Goal: Transaction & Acquisition: Book appointment/travel/reservation

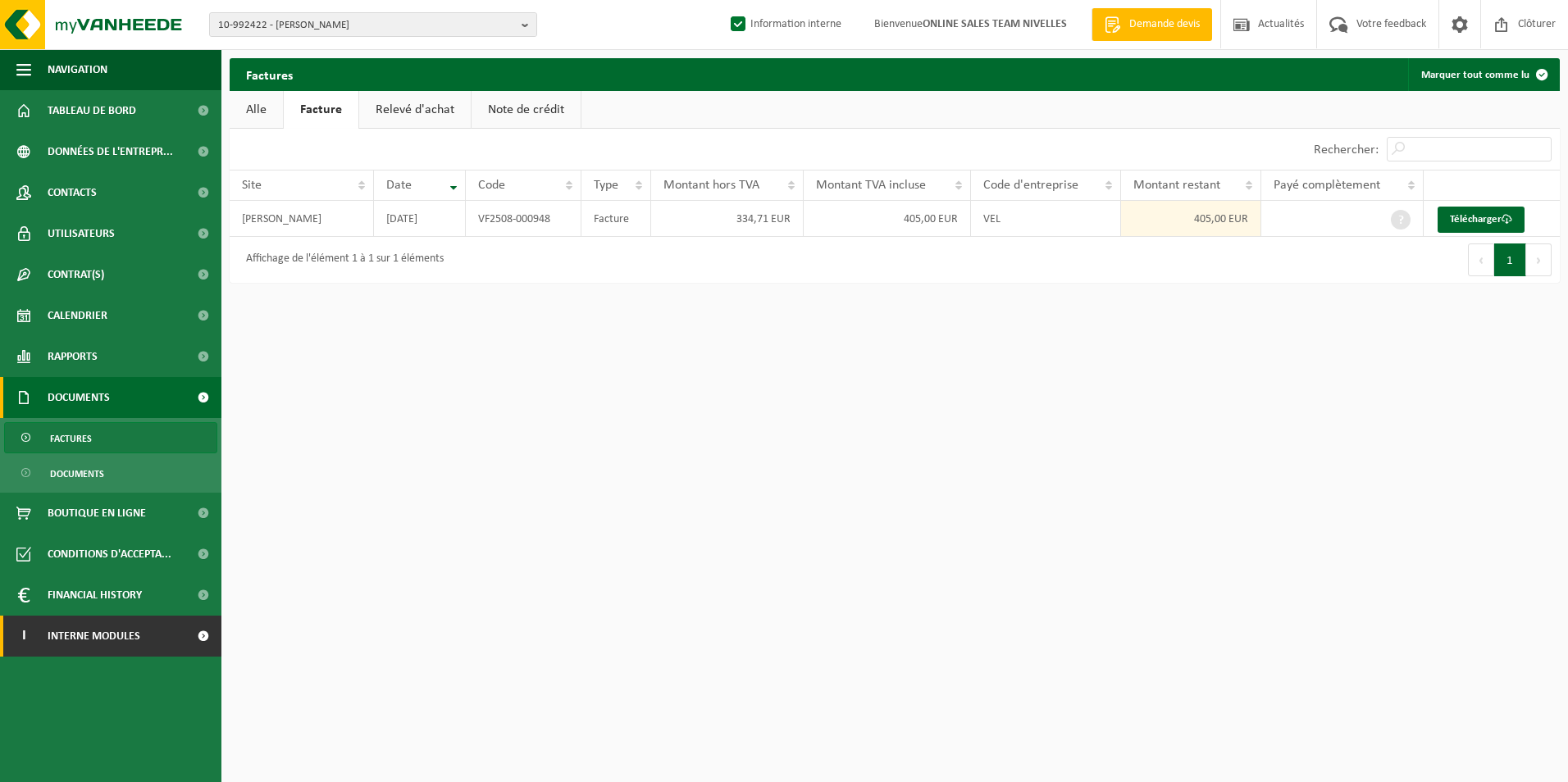
click at [114, 630] on span "Interne modules" at bounding box center [94, 636] width 92 height 41
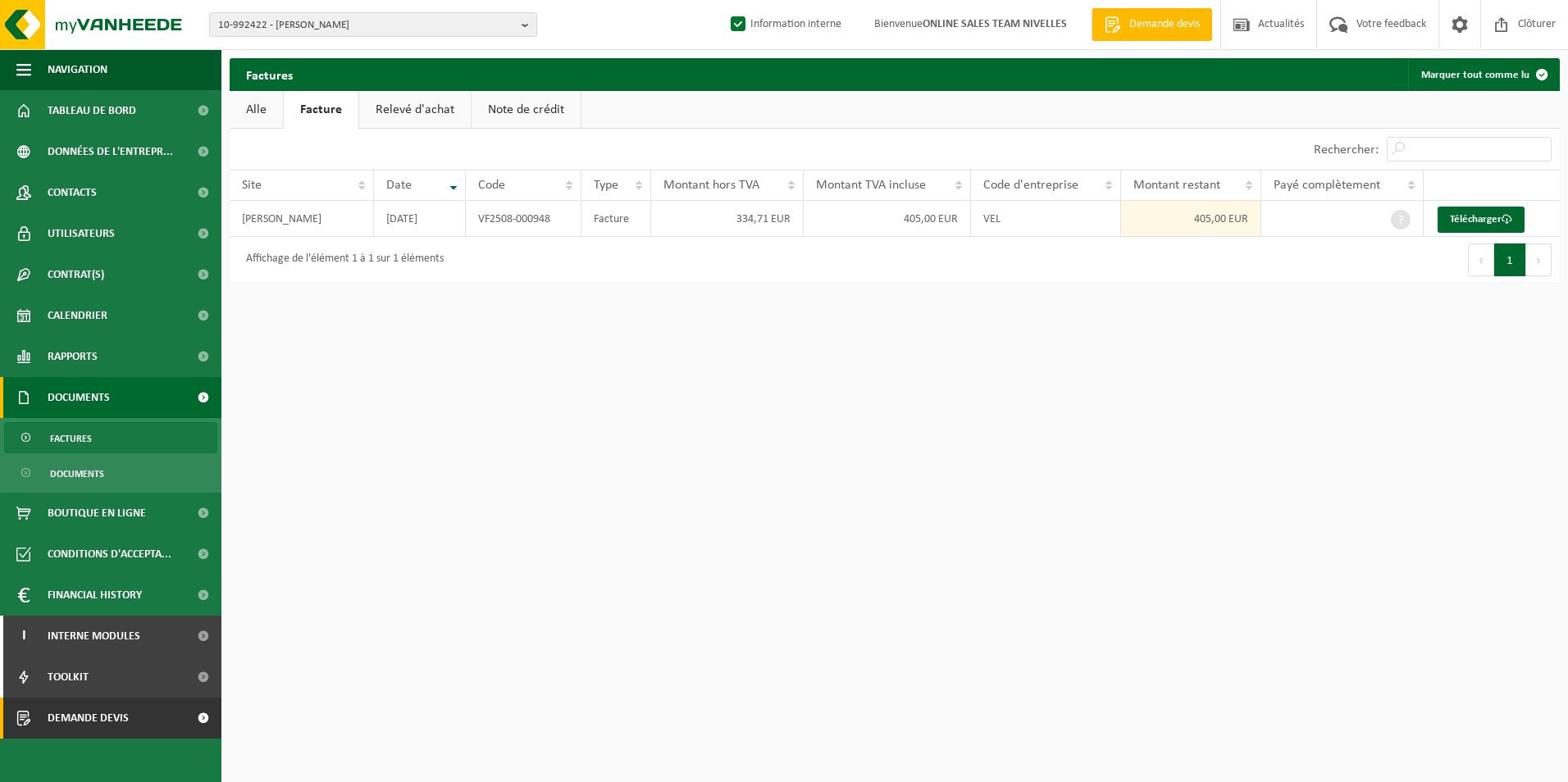
click at [68, 723] on span "Demande devis" at bounding box center [88, 718] width 82 height 41
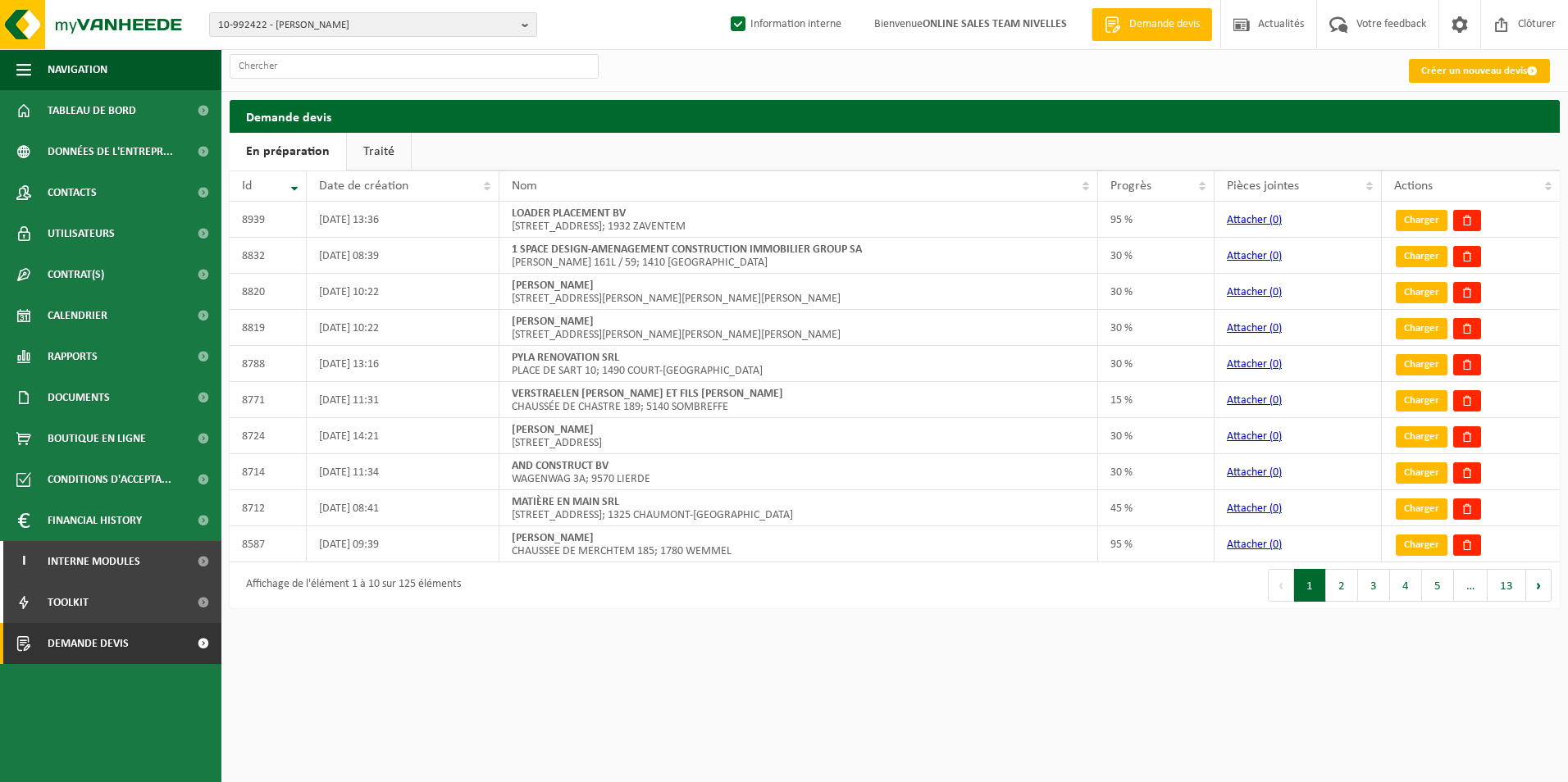
click at [1427, 70] on link "Créer un nouveau devis" at bounding box center [1479, 70] width 141 height 24
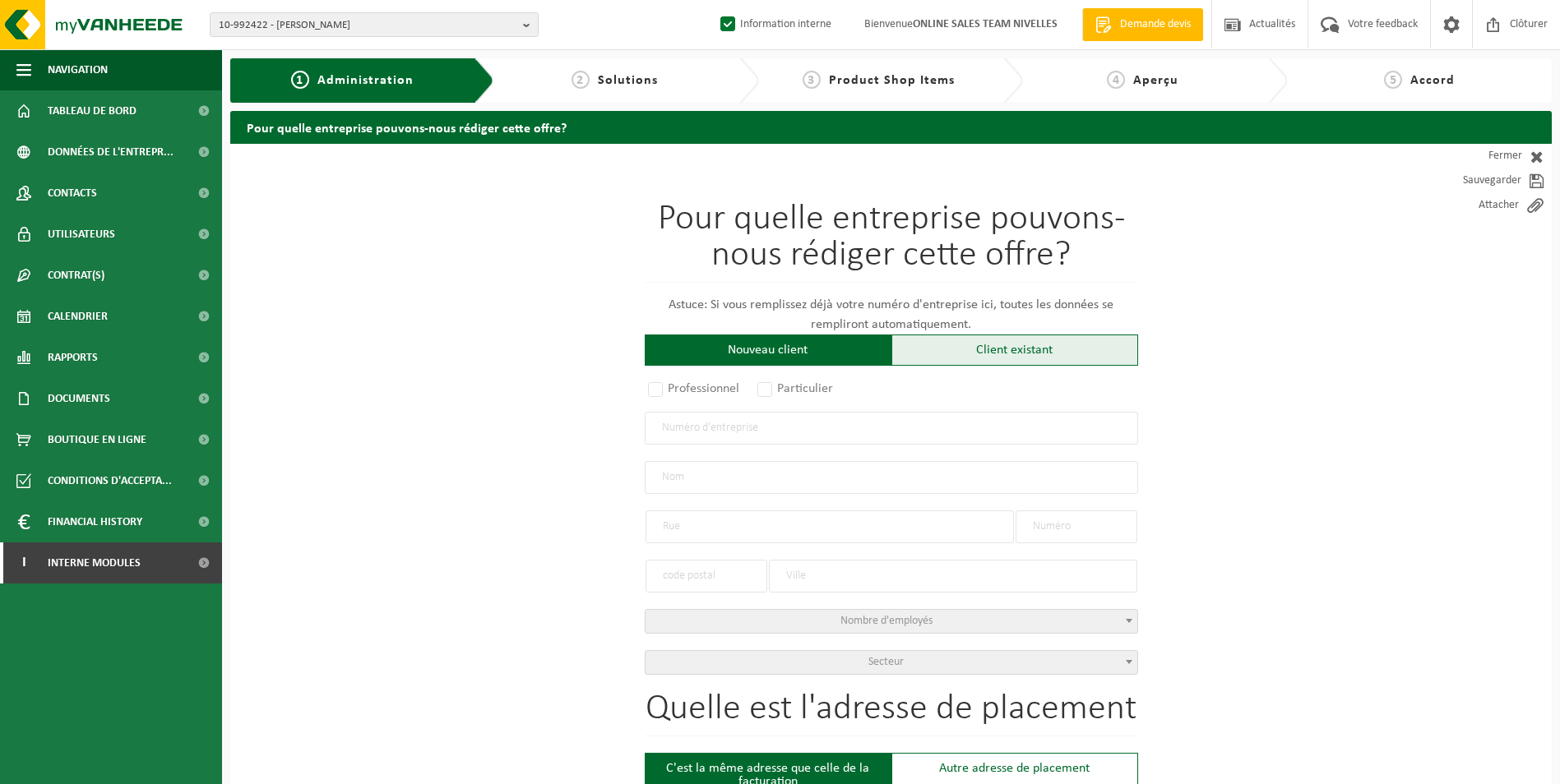
click at [946, 356] on div "Client existant" at bounding box center [1015, 350] width 247 height 31
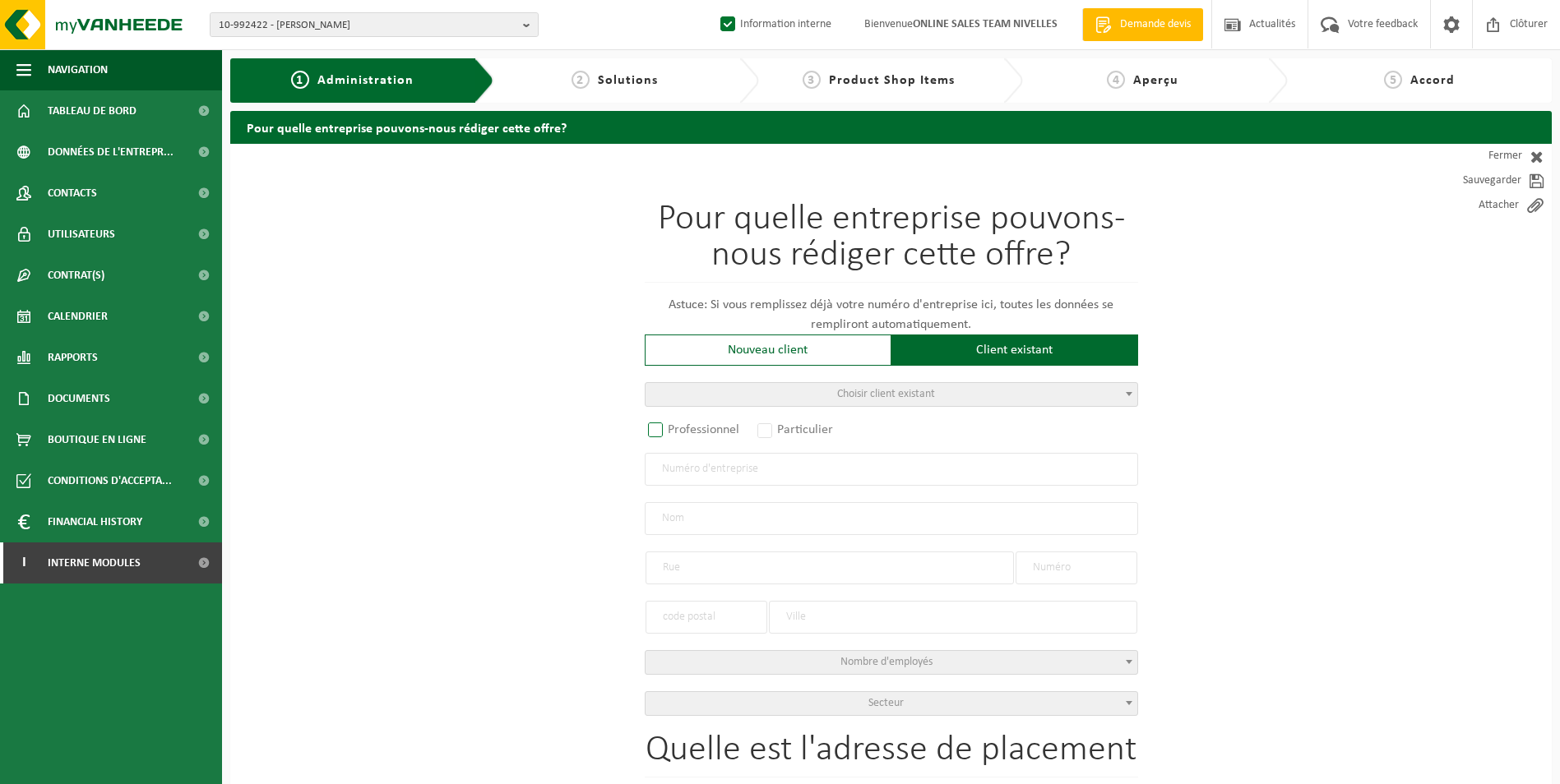
click at [722, 426] on label "Professionnel" at bounding box center [694, 430] width 99 height 23
click at [682, 426] on input "Professionnel" at bounding box center [676, 431] width 11 height 11
radio input "true"
click at [710, 473] on input "text" at bounding box center [891, 469] width 493 height 33
type input "0508947221"
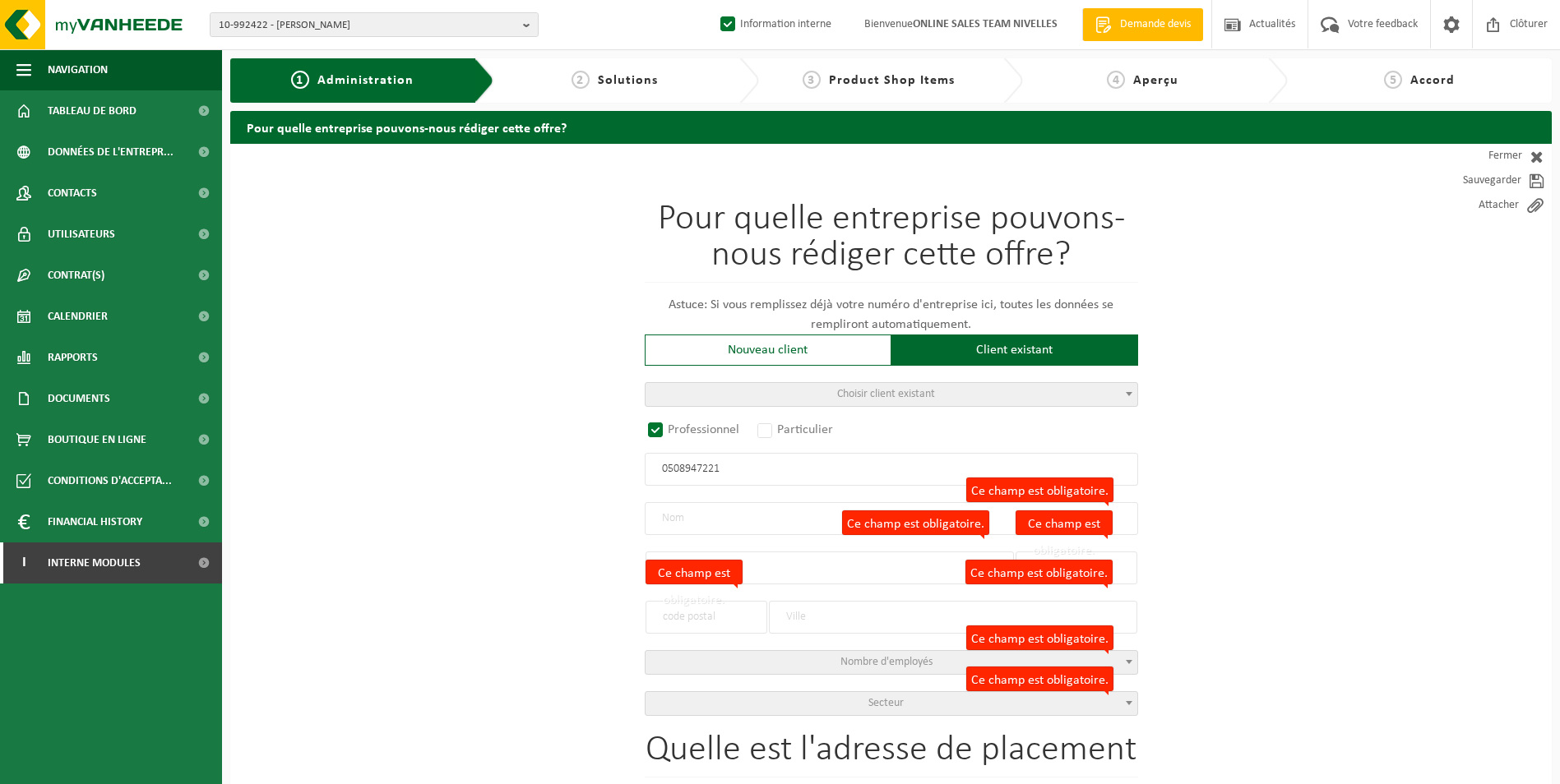
radio input "false"
select select
type input "ISOLAO SRL"
type input "RUE DE L'INDUSTRIE"
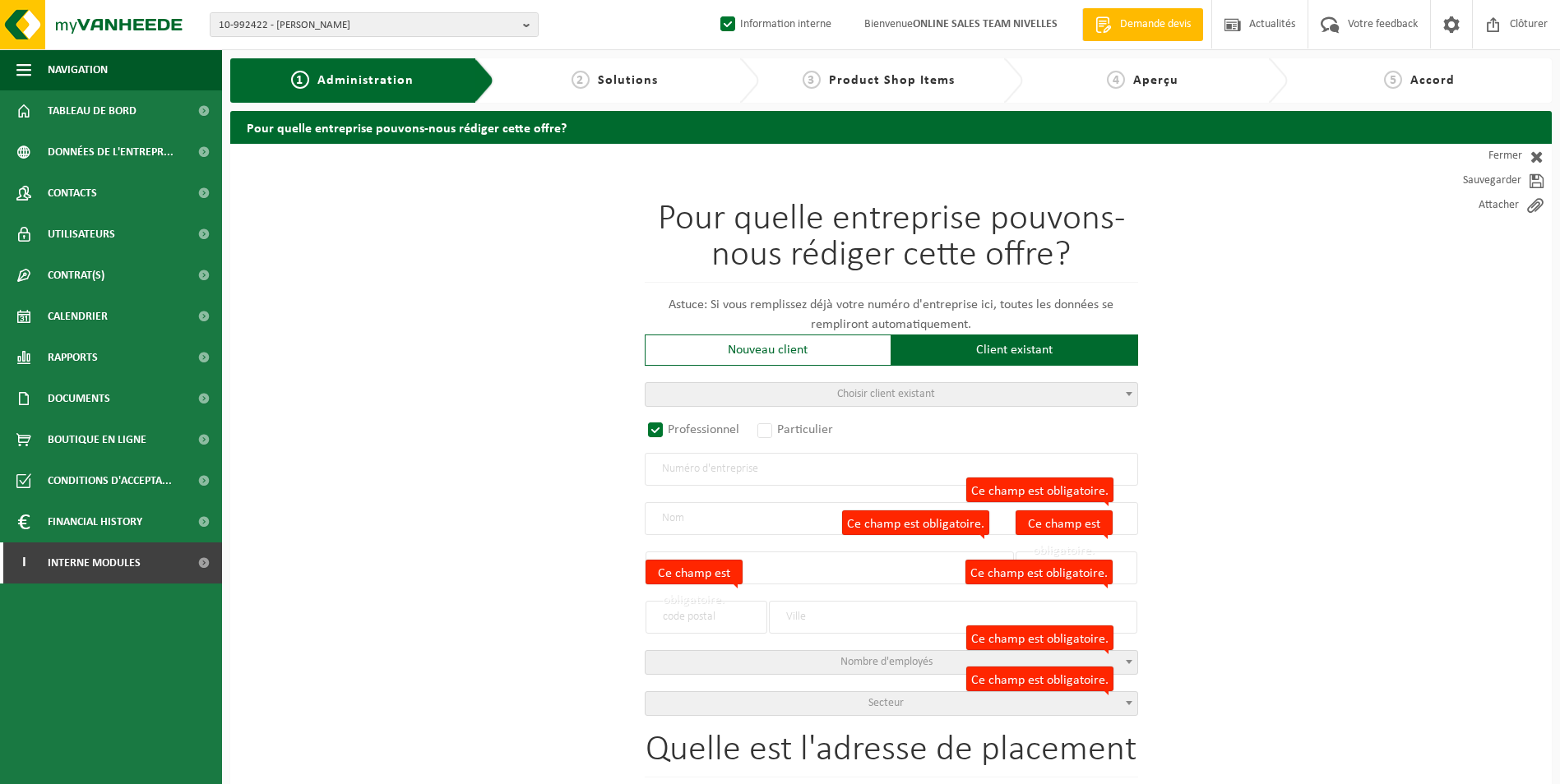
type input "22 A / 17"
type input "1400"
type input "NIVELLES"
type input "2215606692"
select select
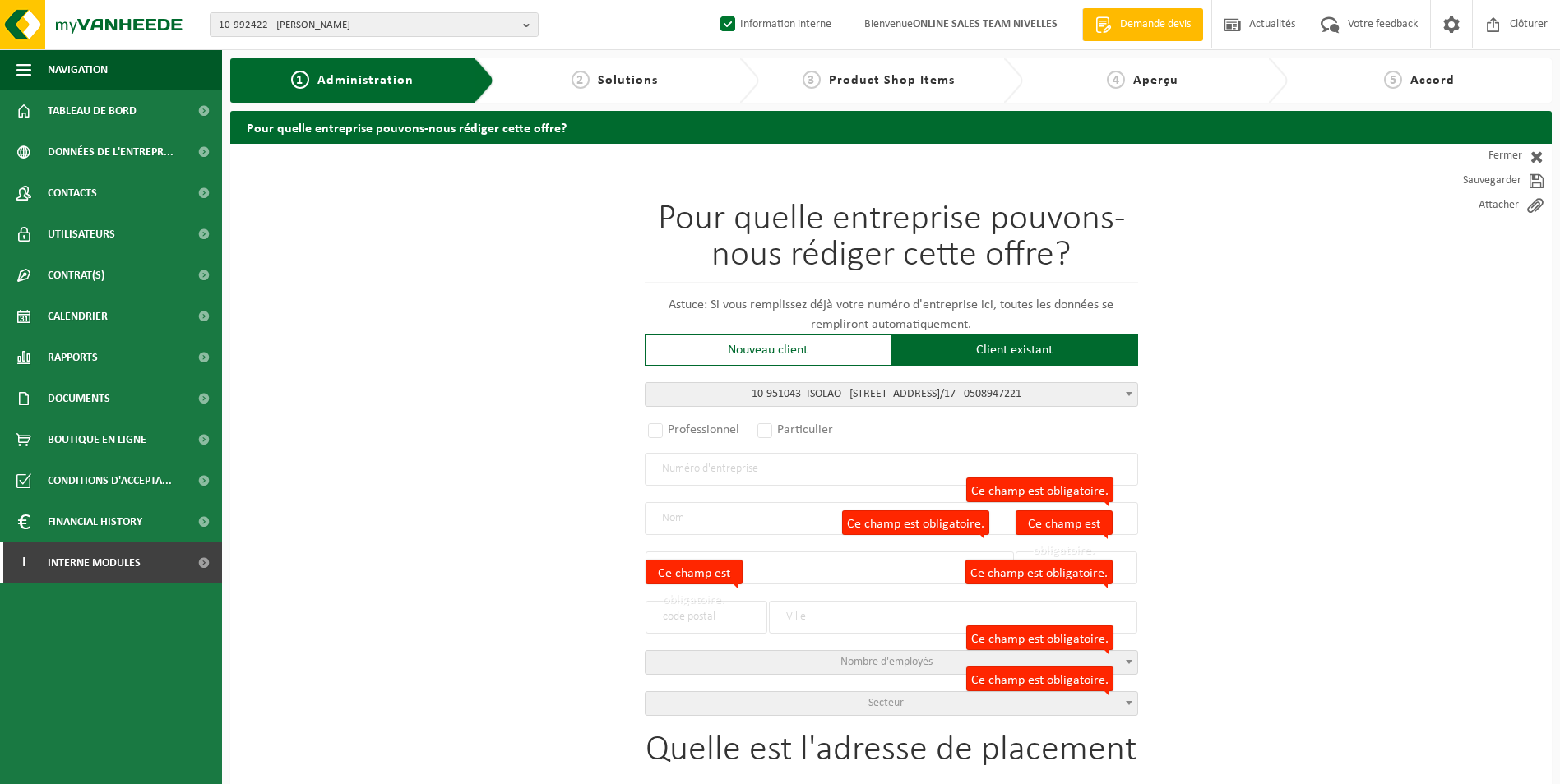
radio input "true"
select select "145672"
type input "0508.947.221"
type input "ISOLAO"
type input "RUE DE L'INDUSTRIE"
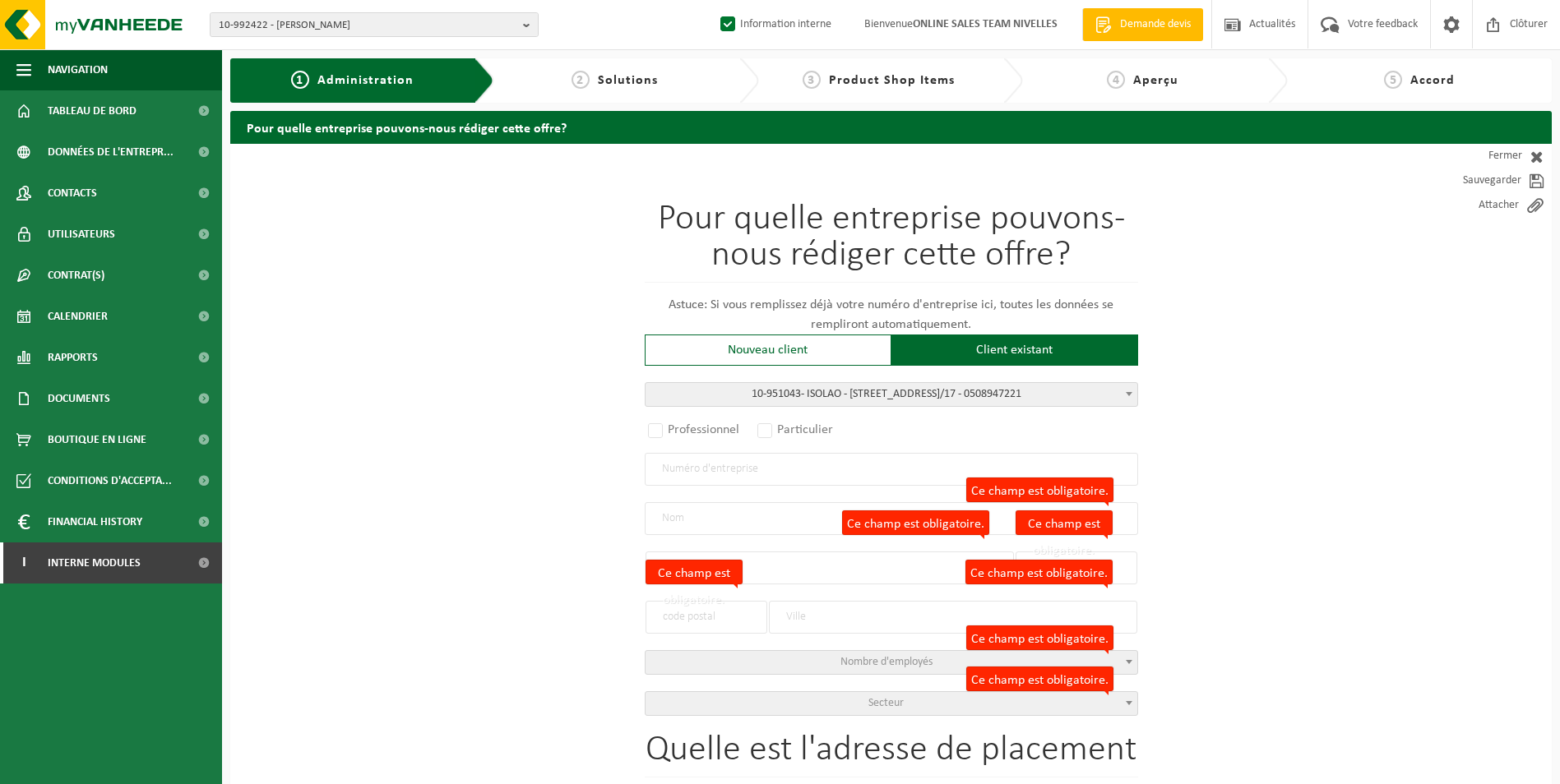
type input "22A/17"
type input "1400"
type input "NIVELLES"
select select "11"
type input "ISOLAO"
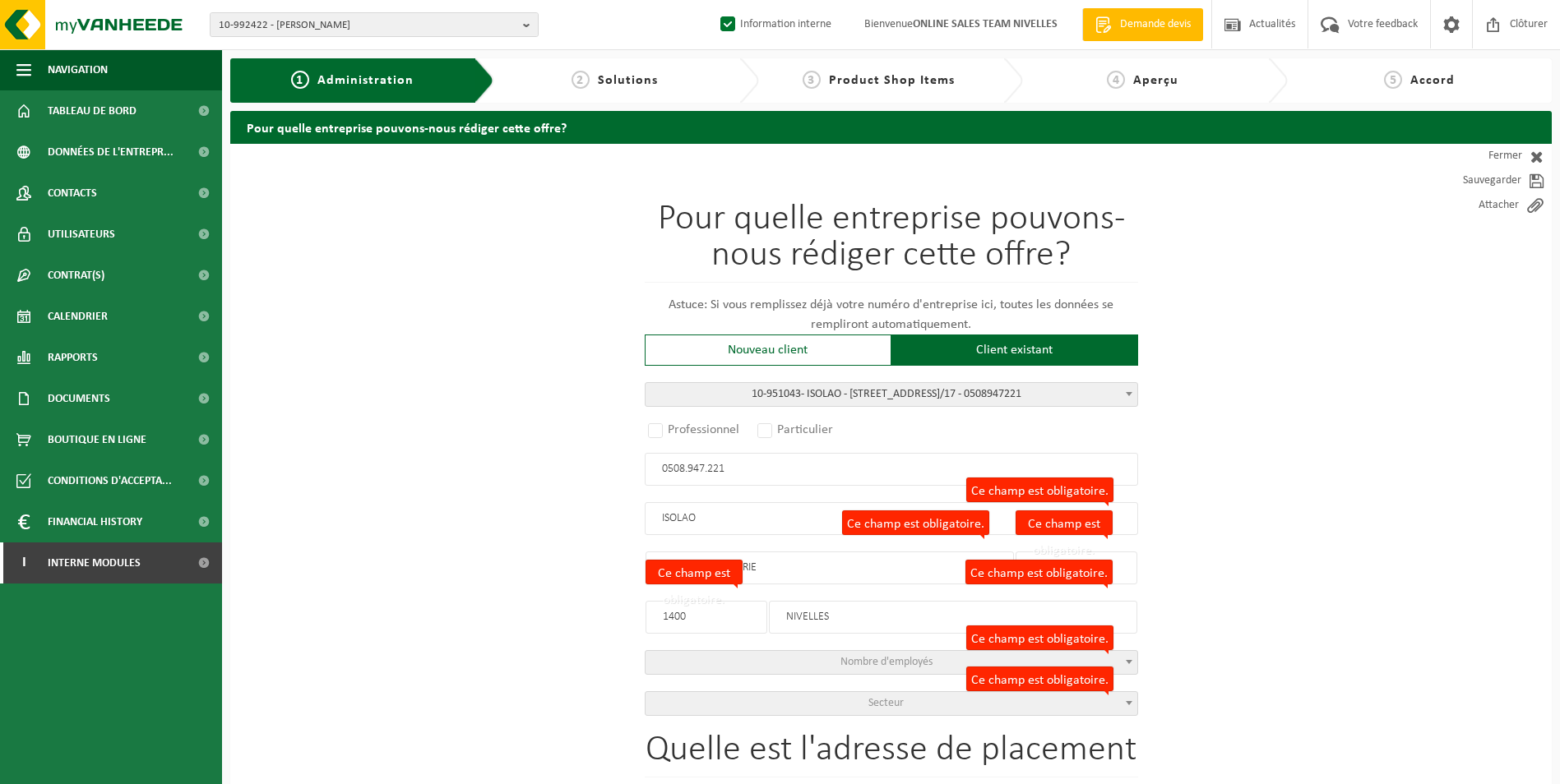
type input "22A/17"
select select
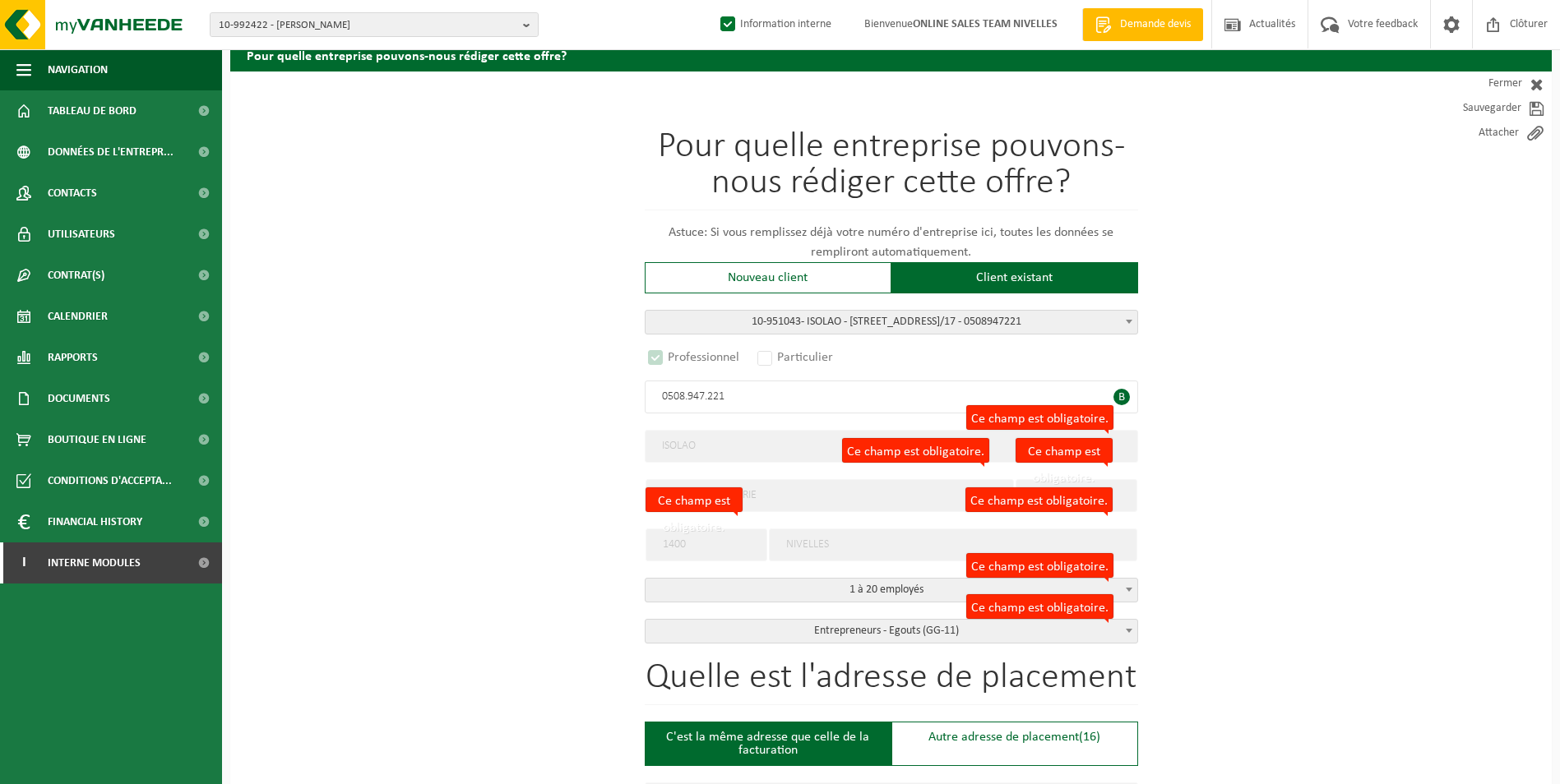
select select "D"
select select
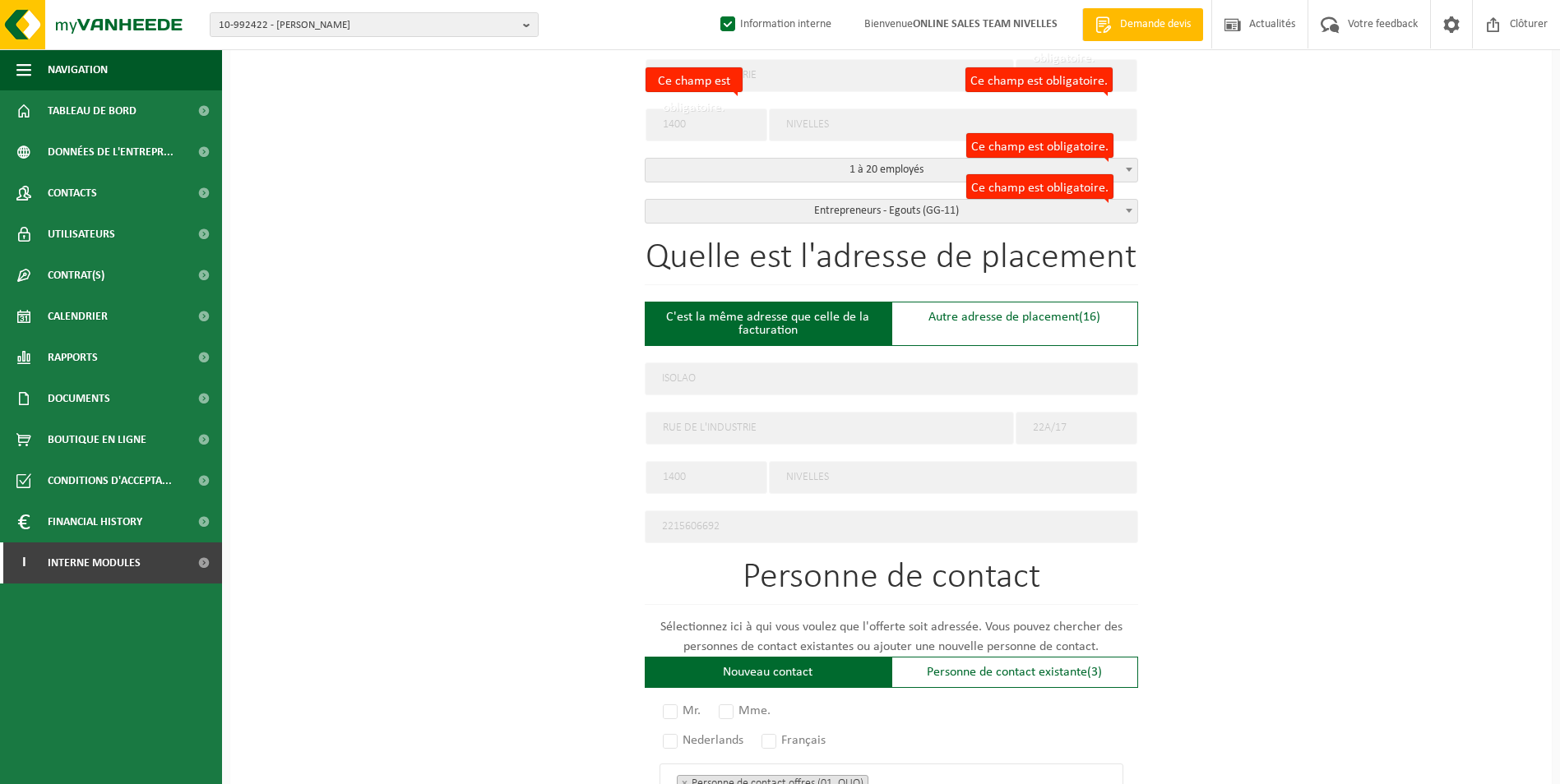
scroll to position [493, 0]
click at [978, 316] on div "Autre adresse de placement (16)" at bounding box center [1015, 323] width 247 height 44
type input "Chantier -"
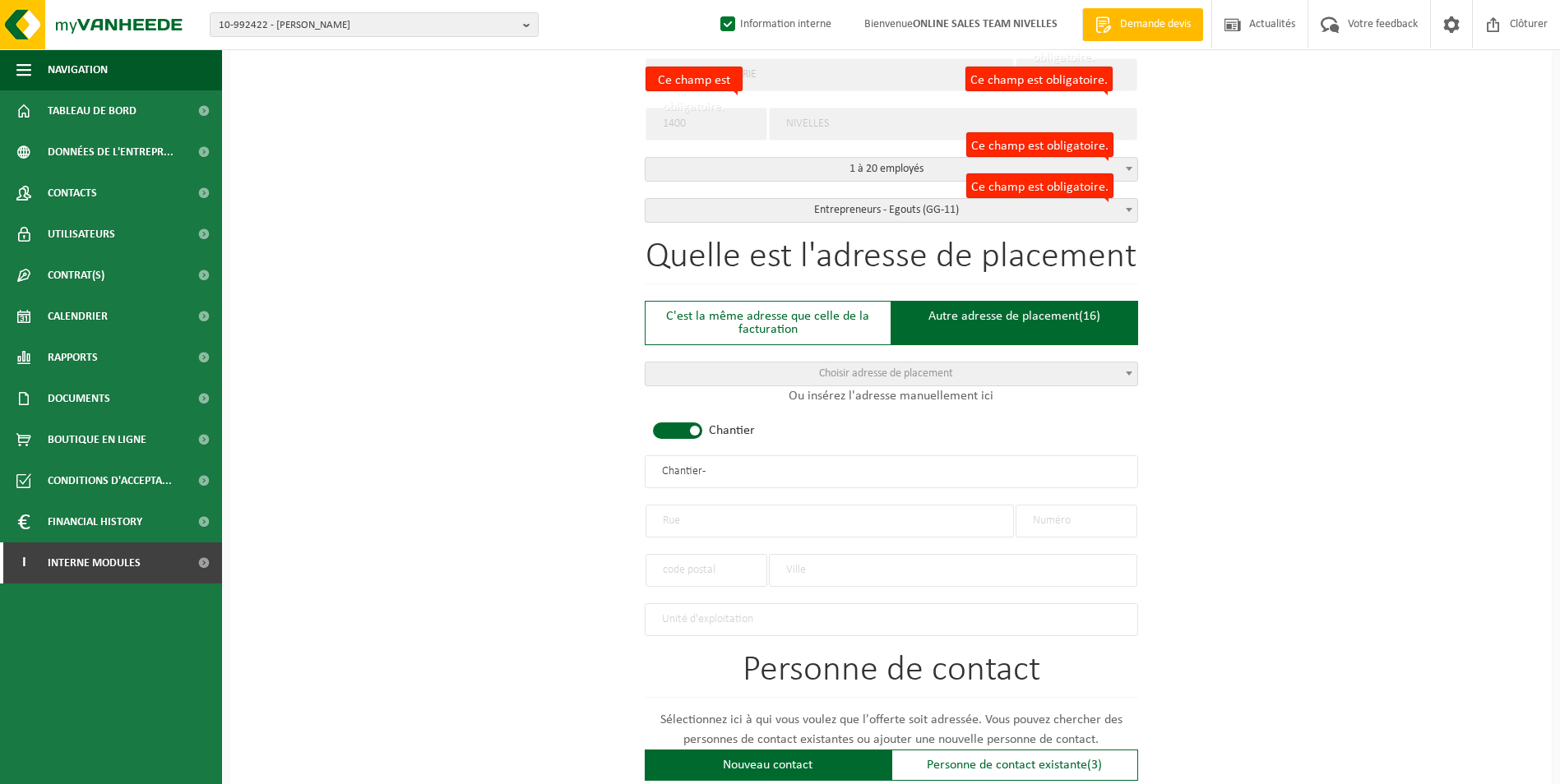
click at [672, 426] on span at bounding box center [677, 431] width 49 height 16
click at [701, 527] on input "text" at bounding box center [830, 521] width 368 height 33
type input "r"
type input "RUE MACHINE A FEU"
click at [1079, 510] on input "text" at bounding box center [1076, 521] width 121 height 33
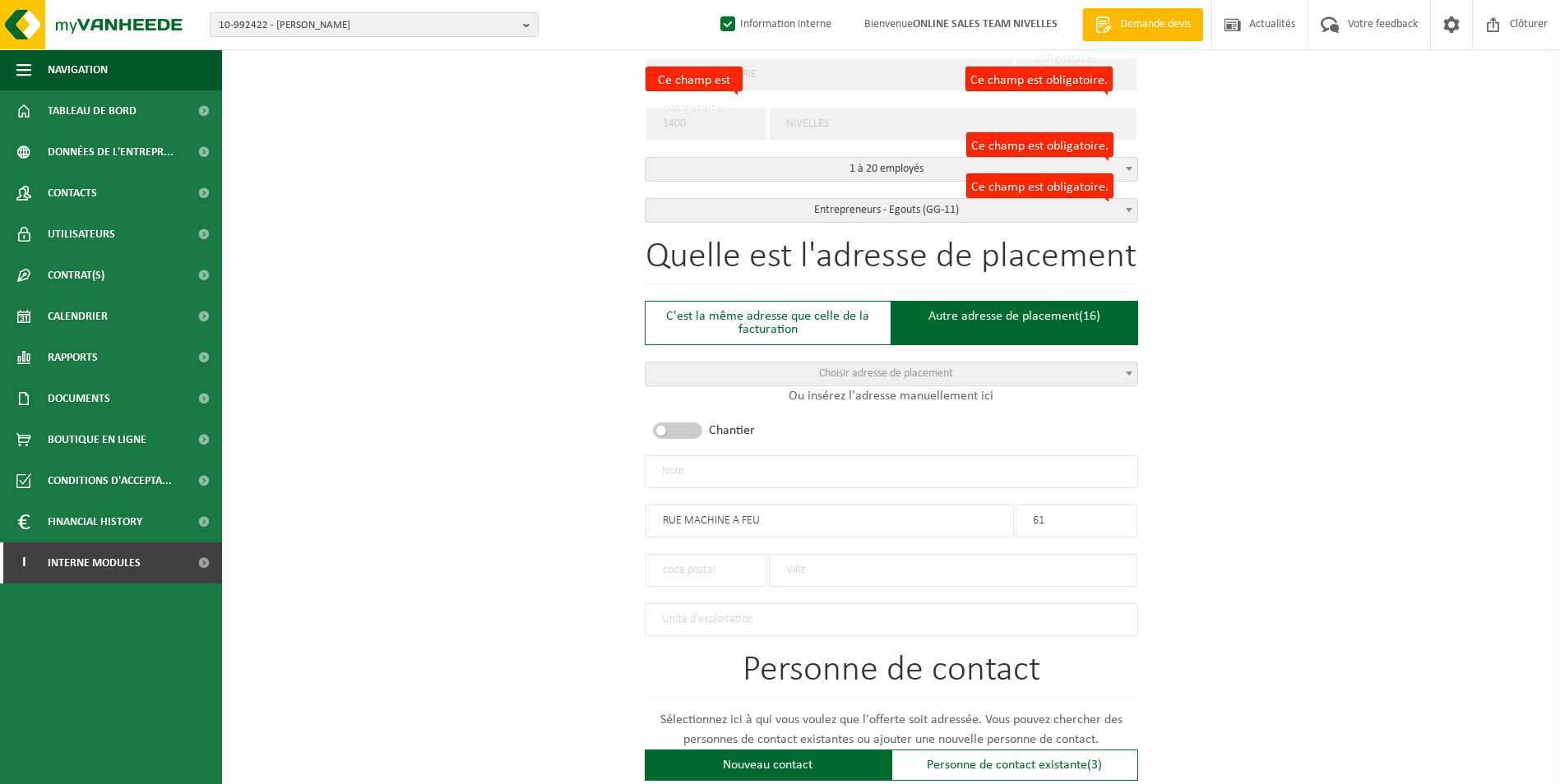
type input "61"
click at [827, 560] on input "text" at bounding box center [953, 570] width 368 height 33
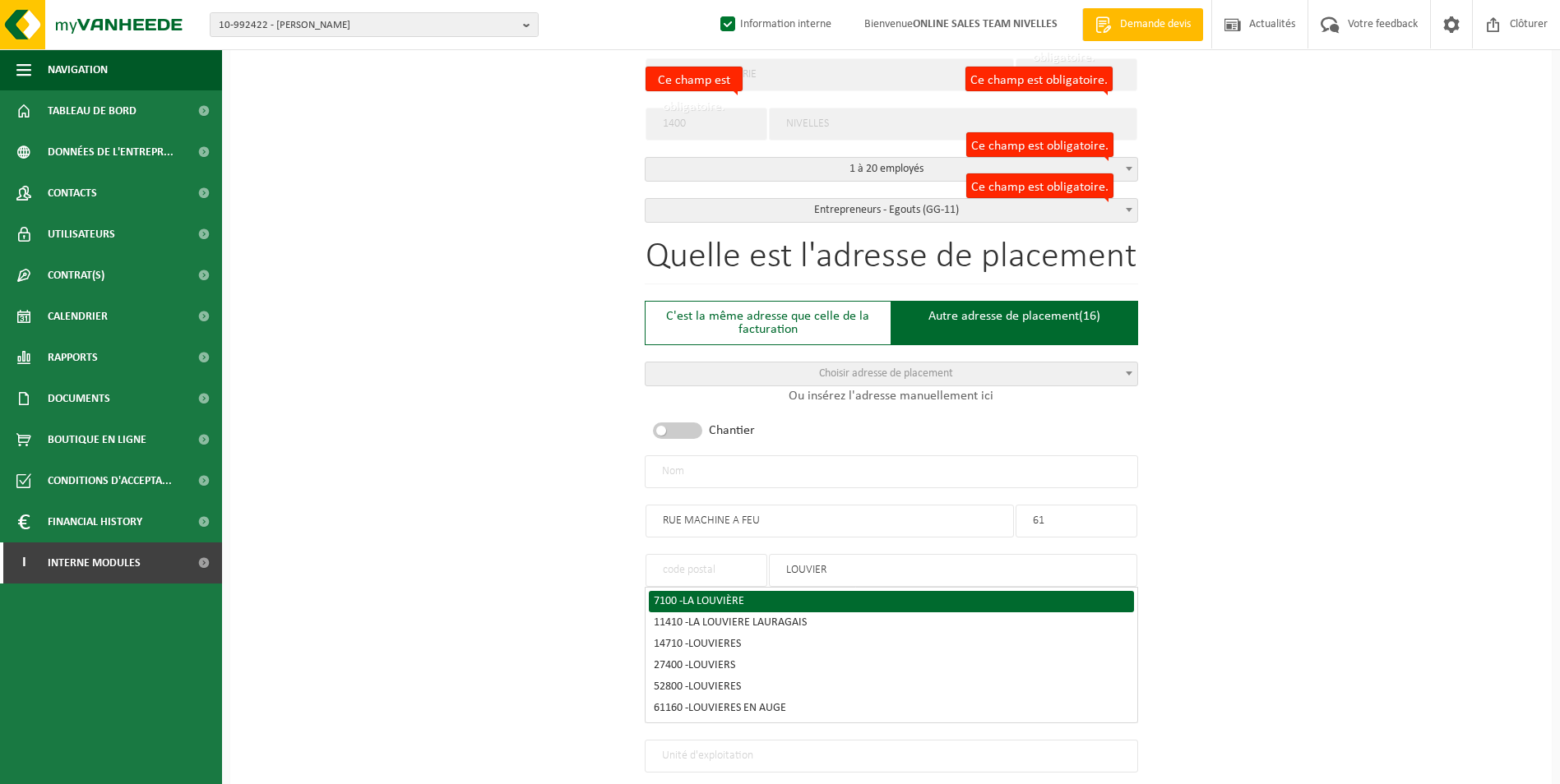
type input "LOUVIER"
click at [771, 596] on div "7100 - LA LOUVIÈRE" at bounding box center [891, 602] width 475 height 12
type input "7100"
type input "LA LOUVIÈRE"
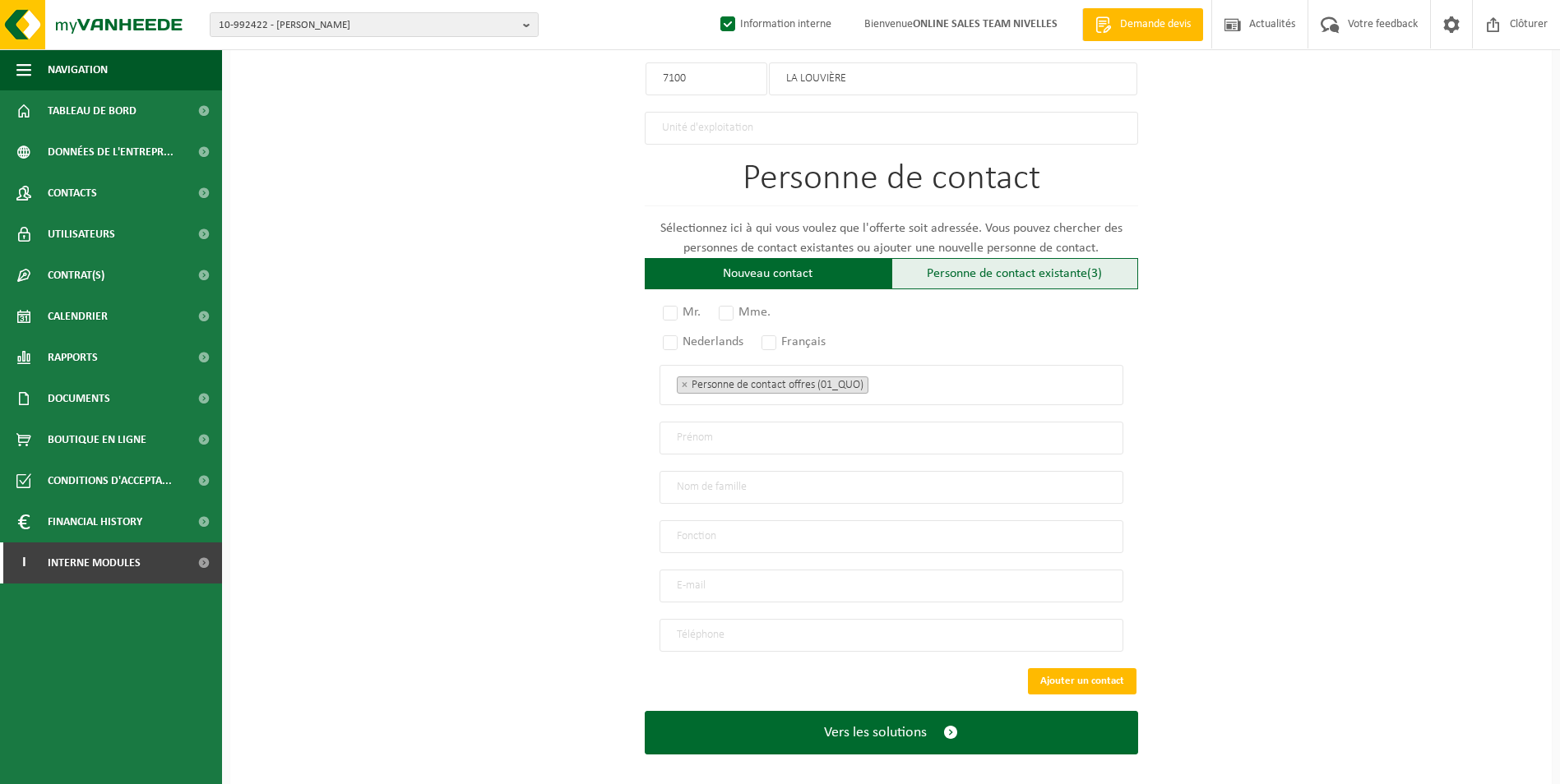
scroll to position [986, 0]
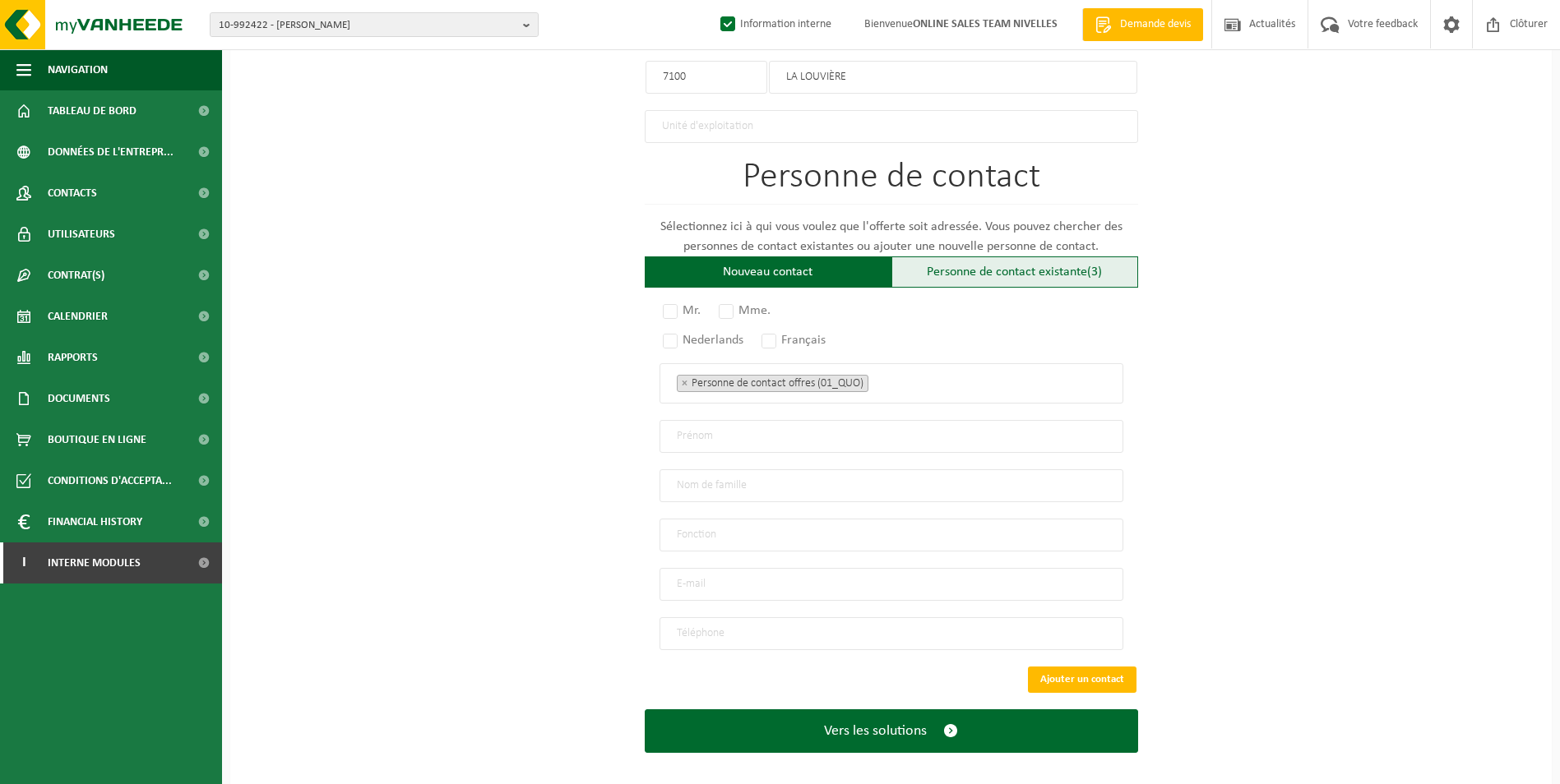
click at [942, 277] on div "Personne de contact existante (3)" at bounding box center [1015, 272] width 247 height 31
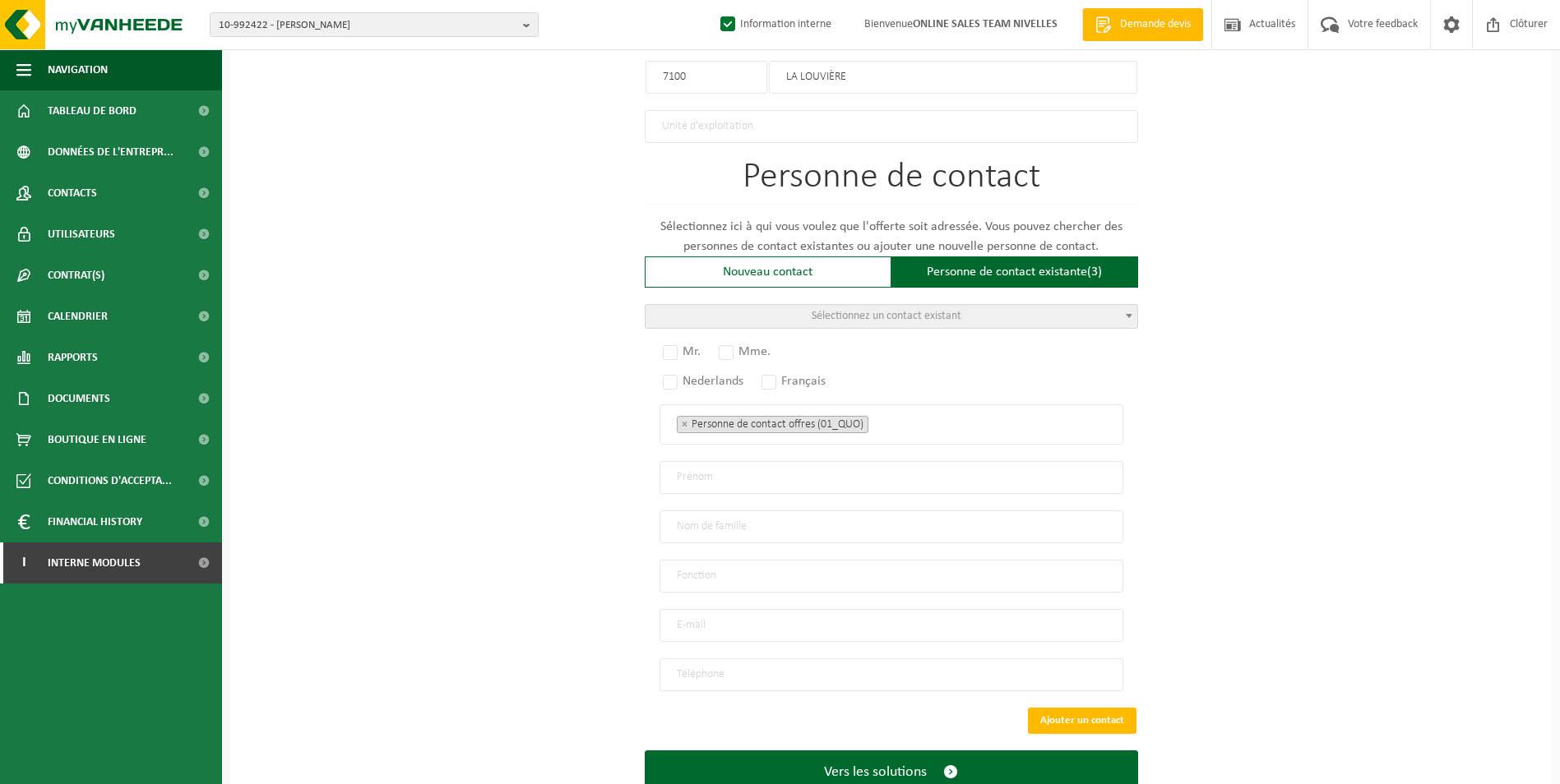
click at [865, 310] on span "Sélectionnez un contact existant" at bounding box center [886, 316] width 149 height 13
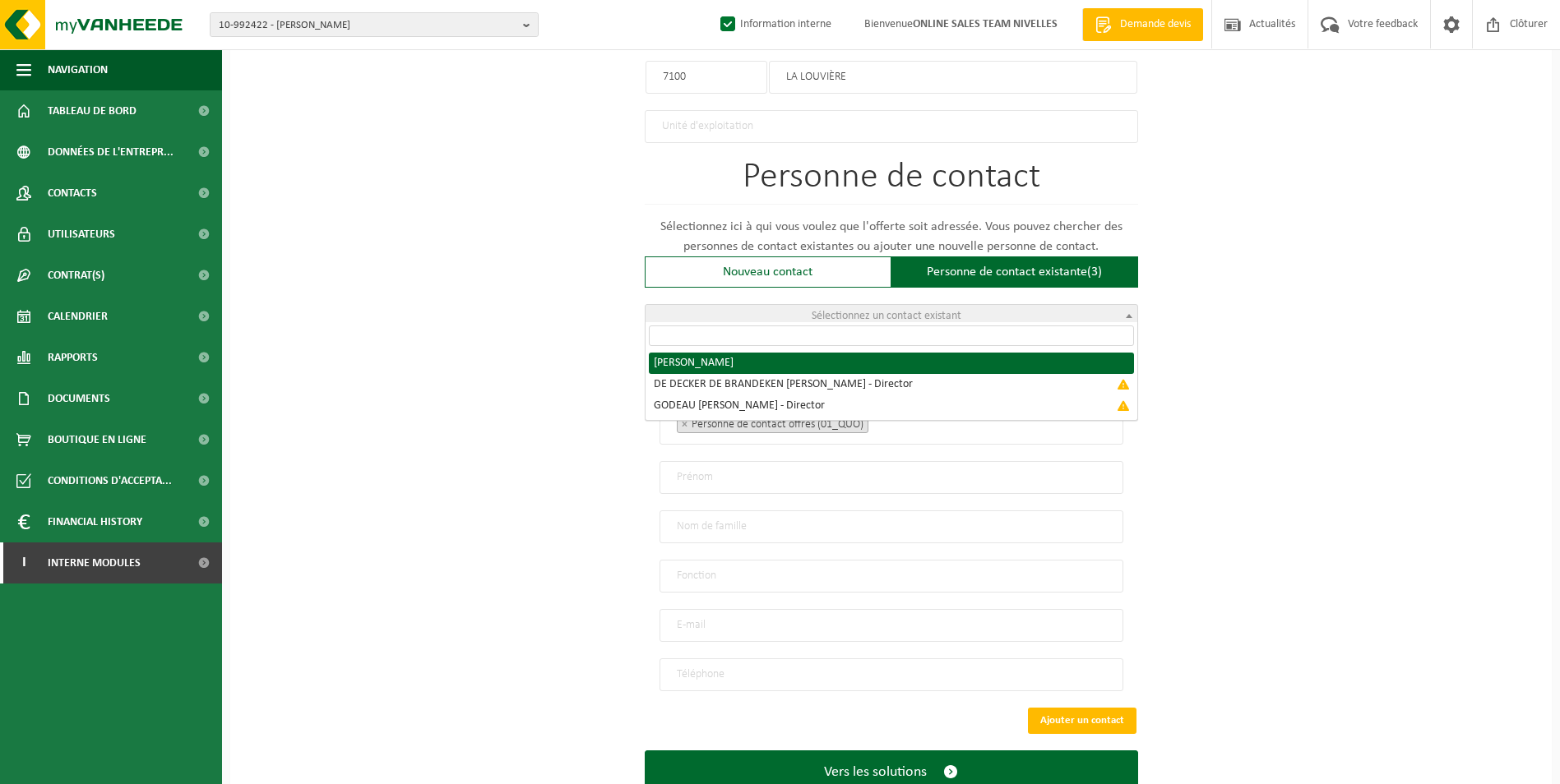
radio input "true"
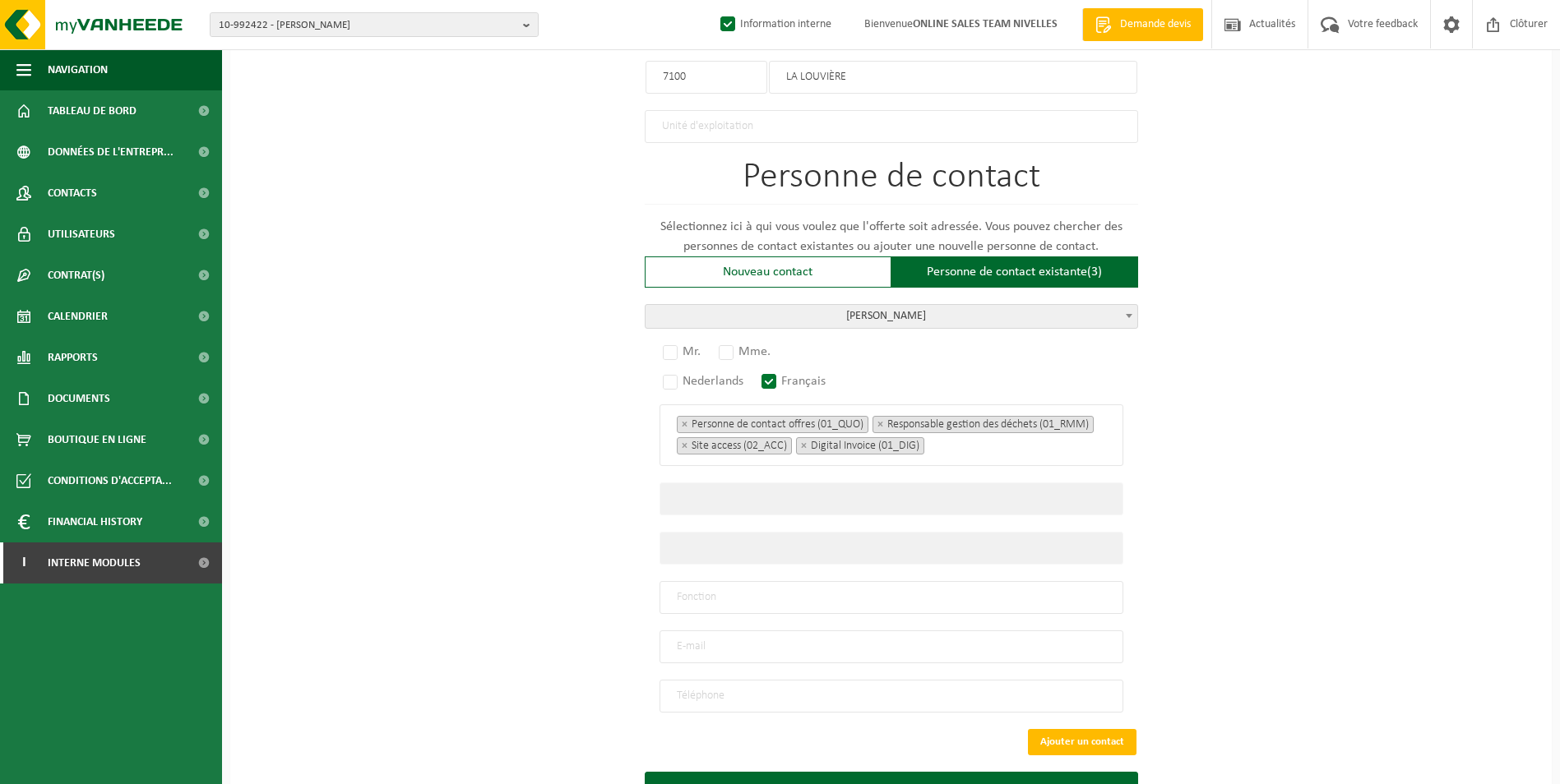
select select "{"code":"10-961712","firstname":"ARTHUR","surname":"DE DECKER","gender":"Unknow…"
type input "ARTHUR"
type input "DE DECKER"
type input "info@isolao.be"
type input "+32 490512223"
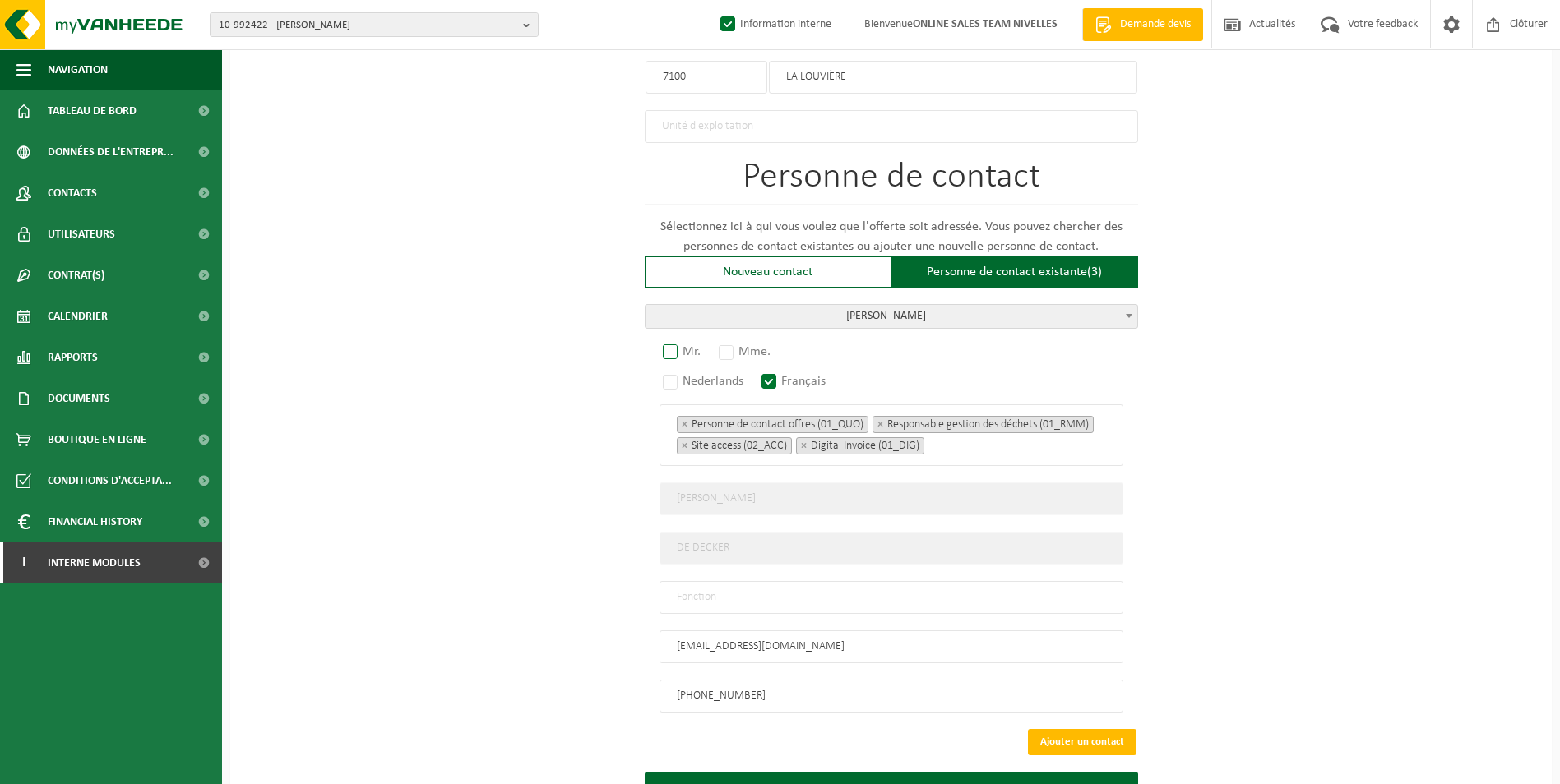
click at [676, 348] on label "Mr." at bounding box center [683, 352] width 46 height 23
radio input "true"
click at [815, 590] on input "text" at bounding box center [891, 597] width 463 height 33
type input "c"
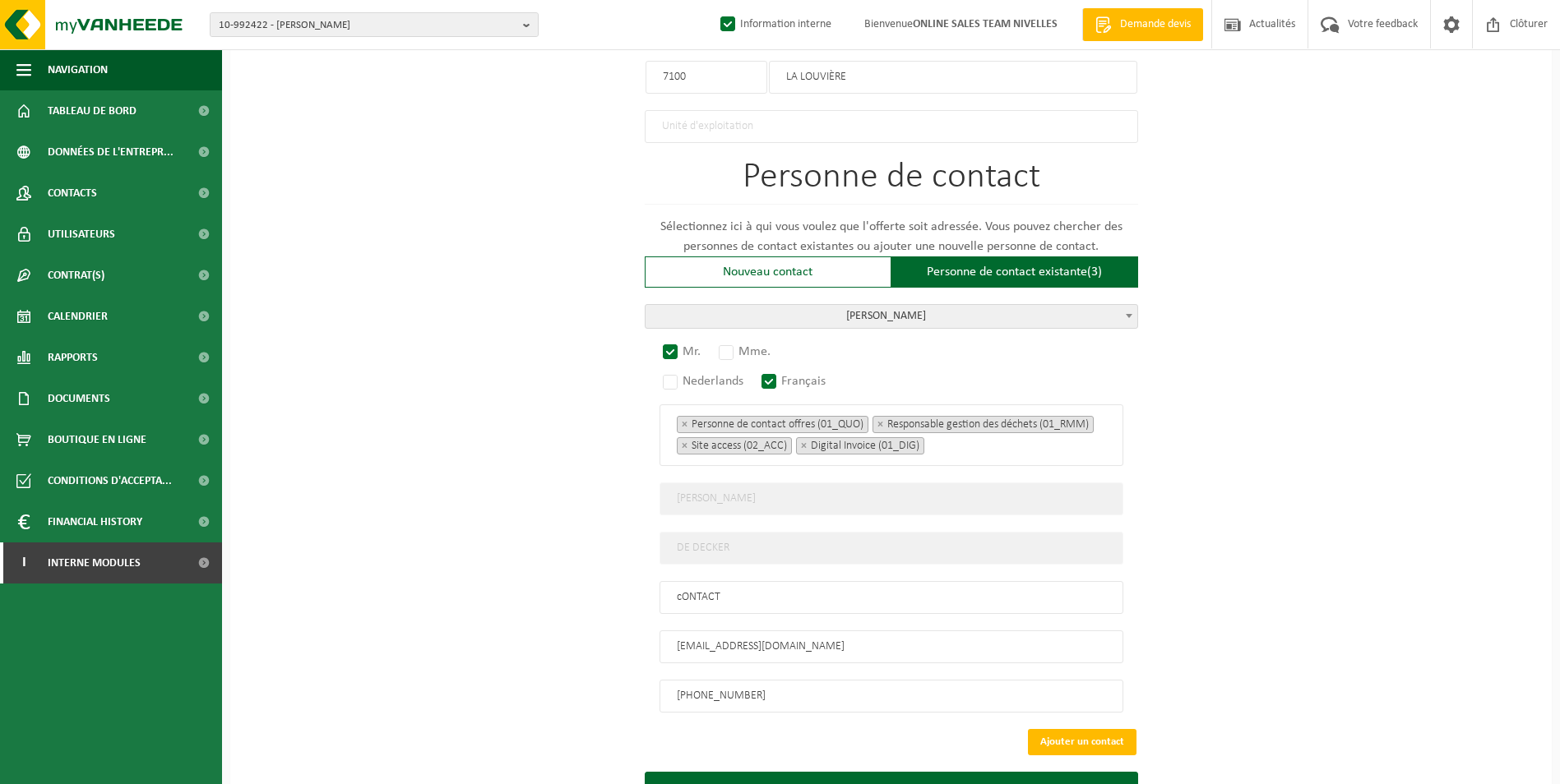
click at [679, 590] on input "cONTACT" at bounding box center [891, 597] width 463 height 33
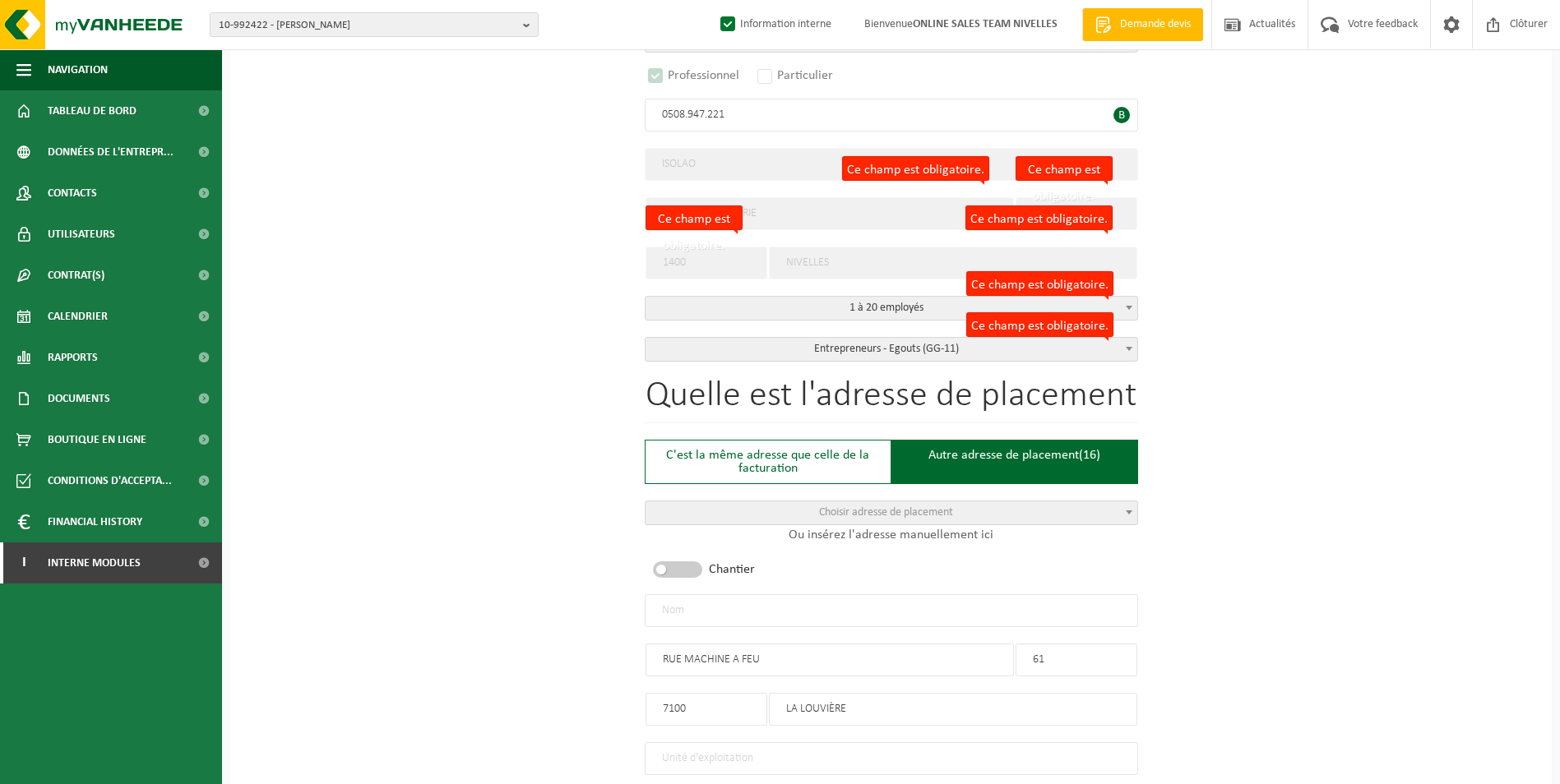
scroll to position [328, 0]
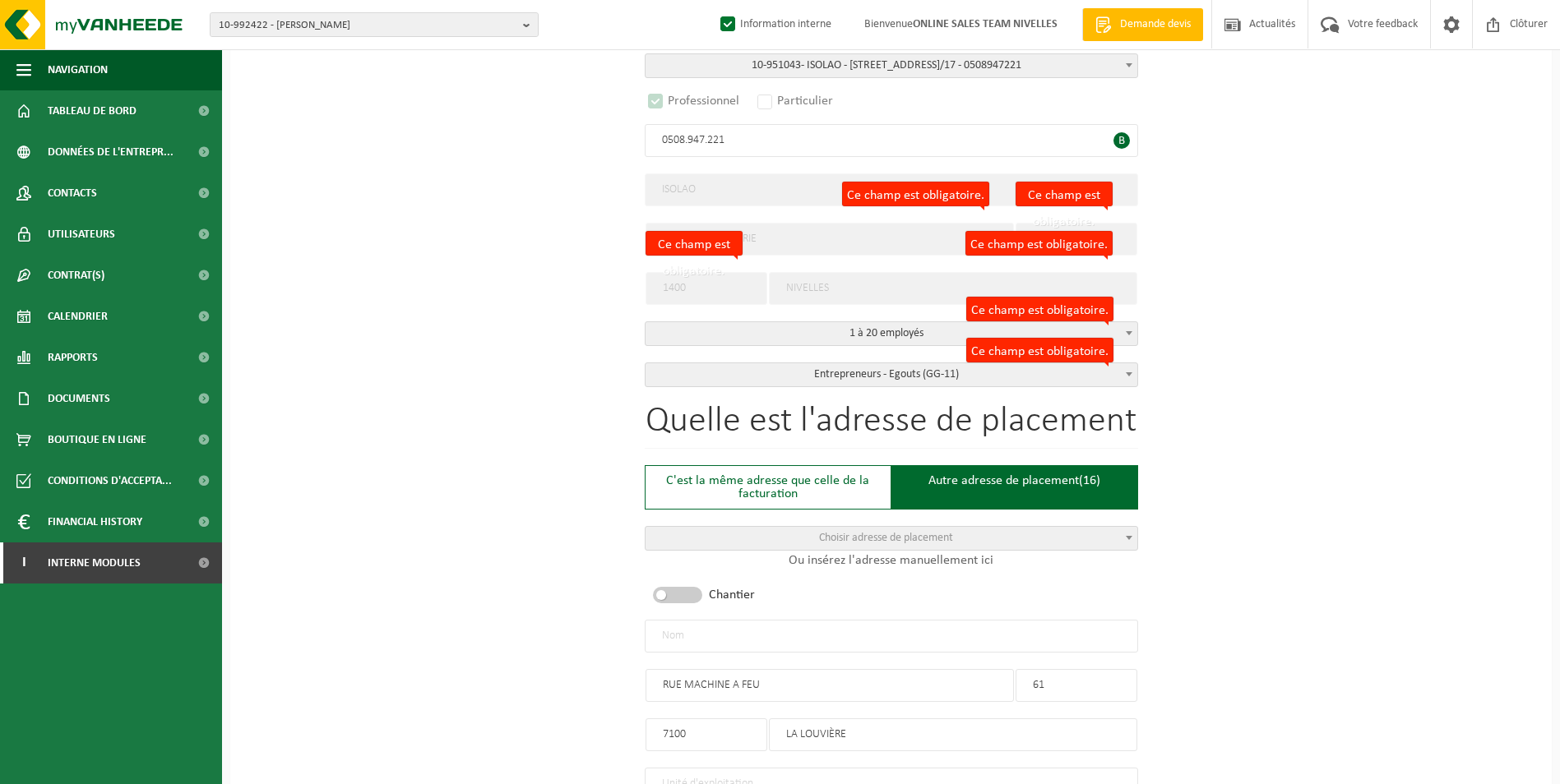
type input "CONTACT"
click at [768, 634] on input "text" at bounding box center [891, 637] width 493 height 33
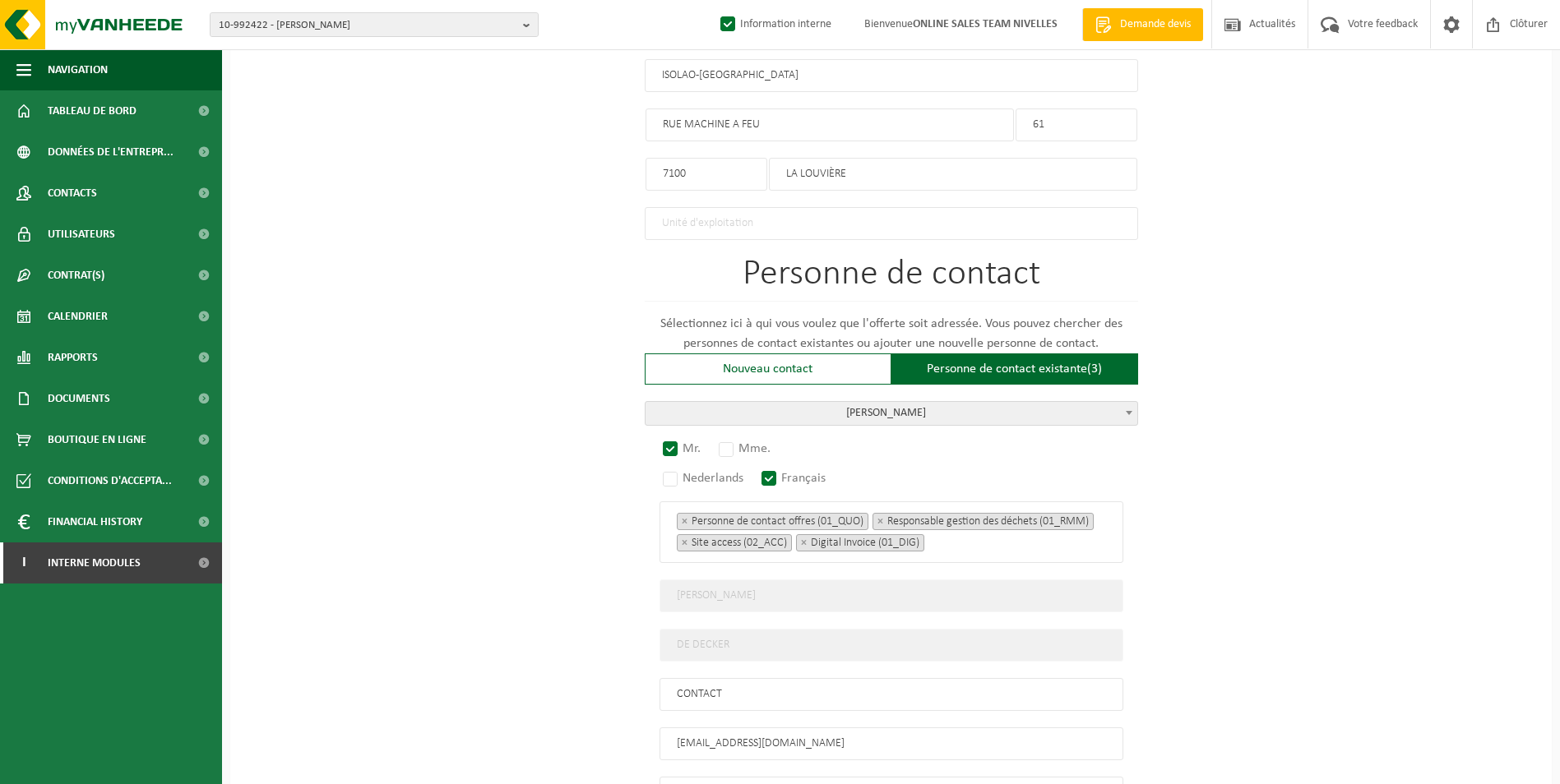
scroll to position [1055, 0]
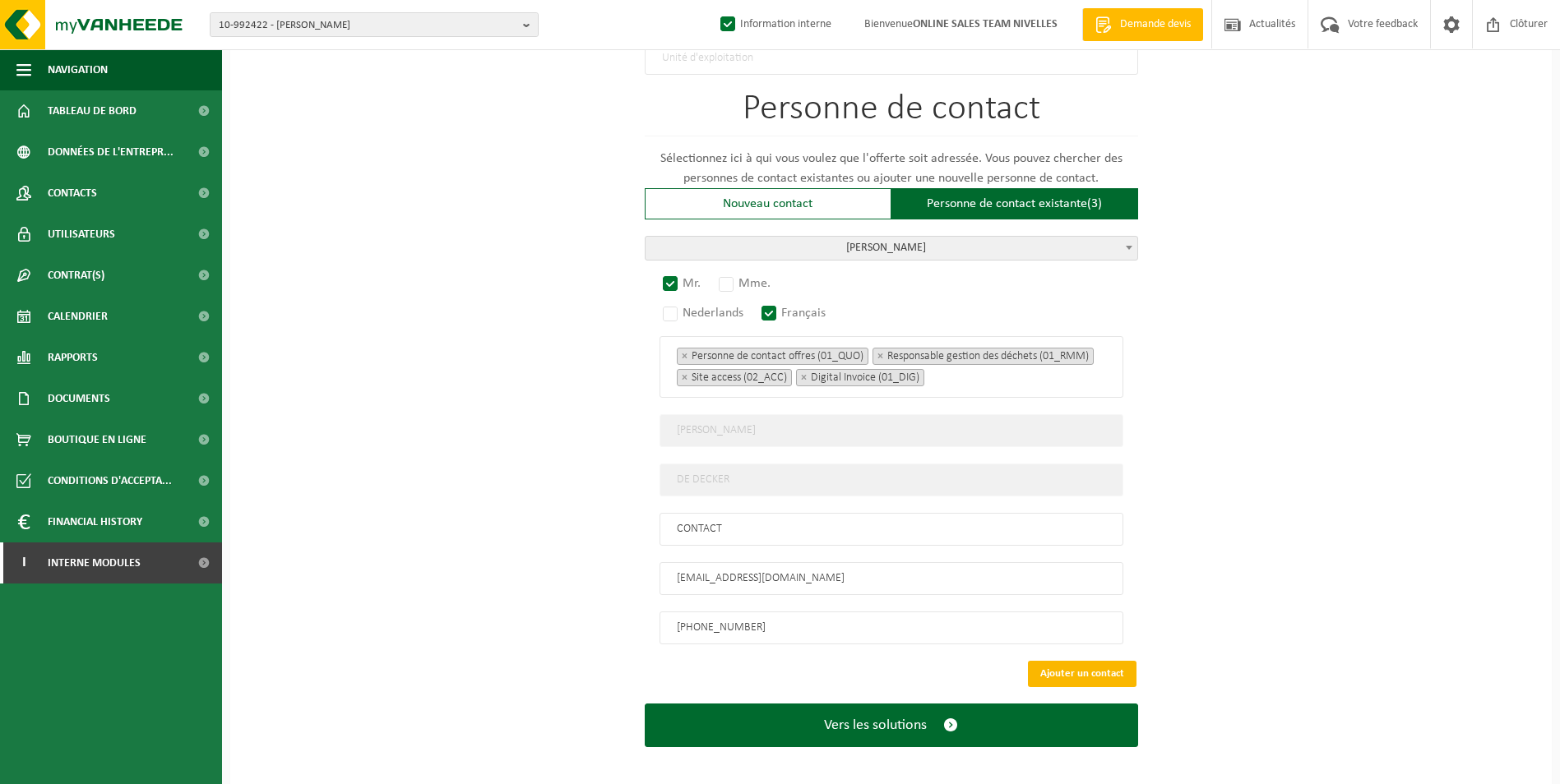
type input "ISOLAO-[GEOGRAPHIC_DATA]"
click at [1072, 664] on button "Ajouter un contact" at bounding box center [1082, 673] width 109 height 26
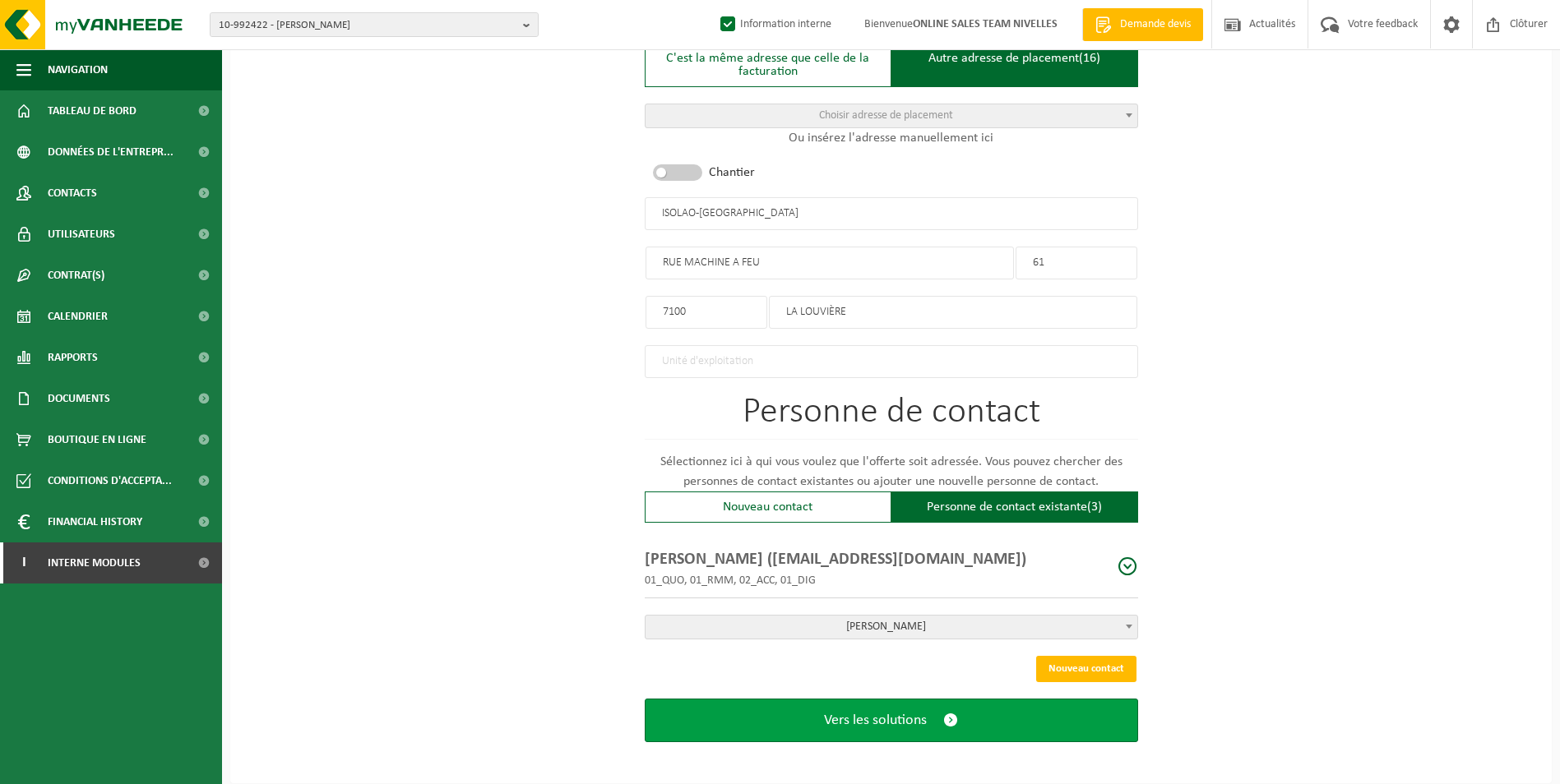
click at [926, 712] on span "Vers les solutions" at bounding box center [875, 720] width 103 height 17
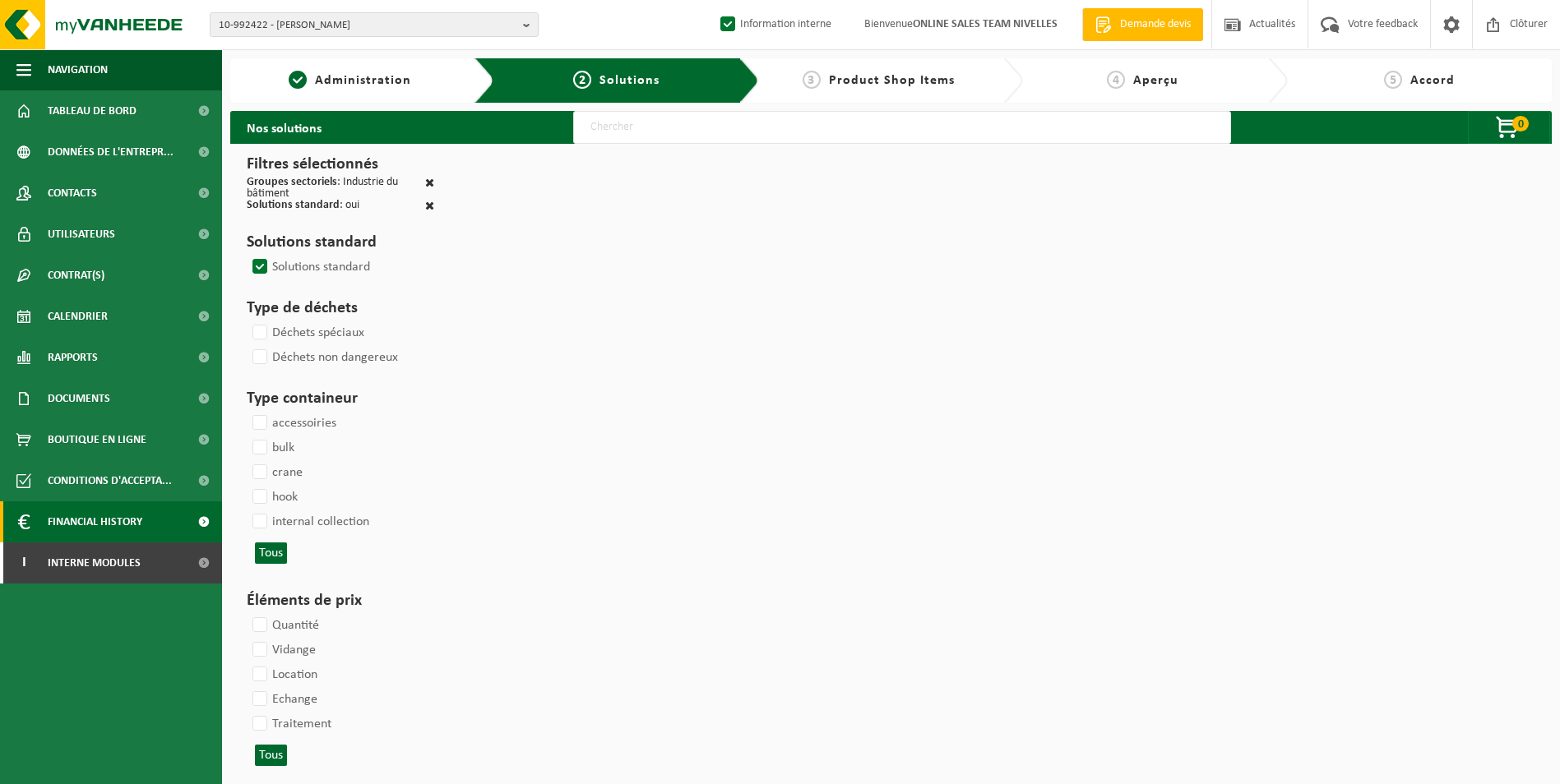
select select
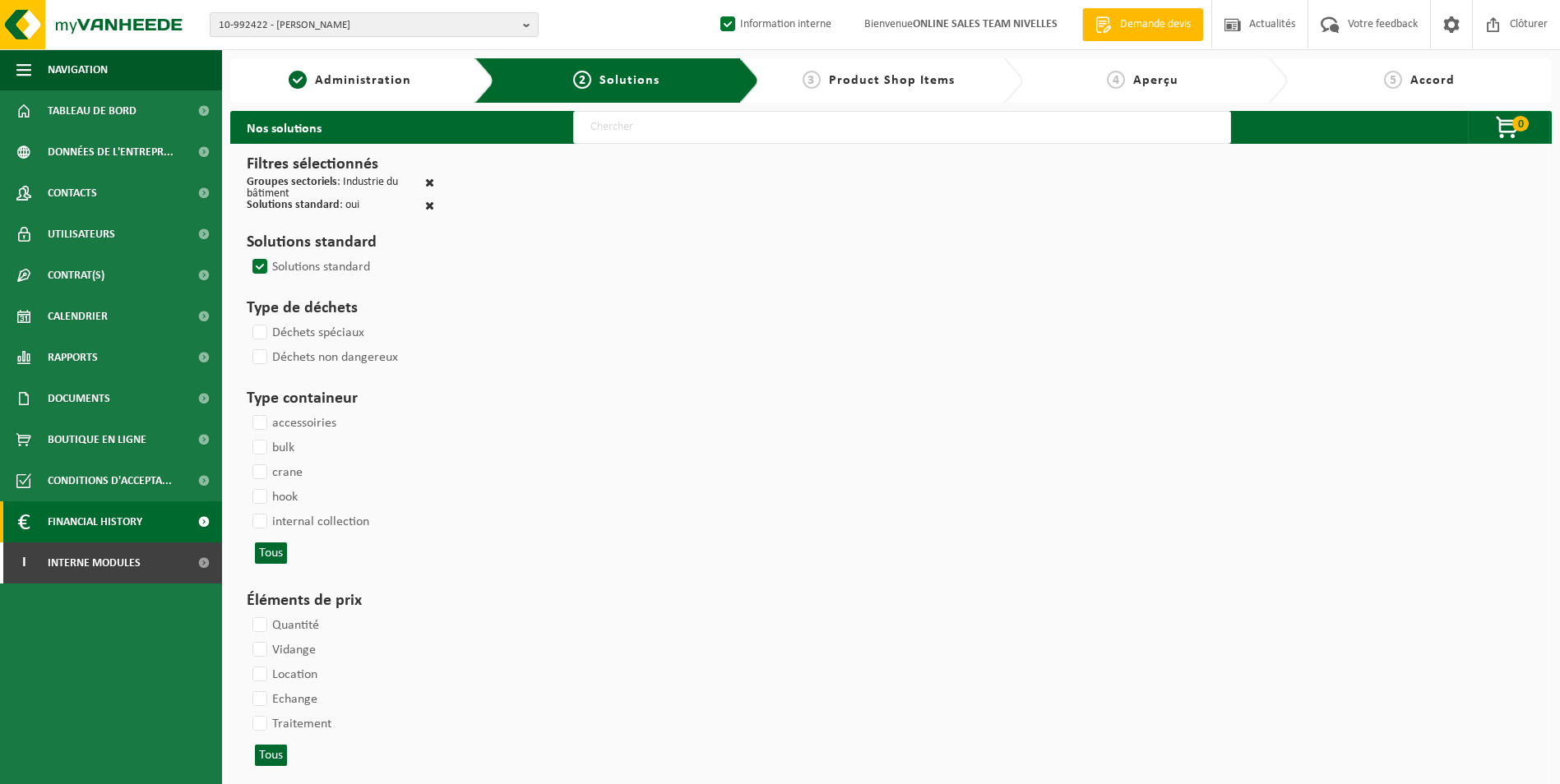
select select
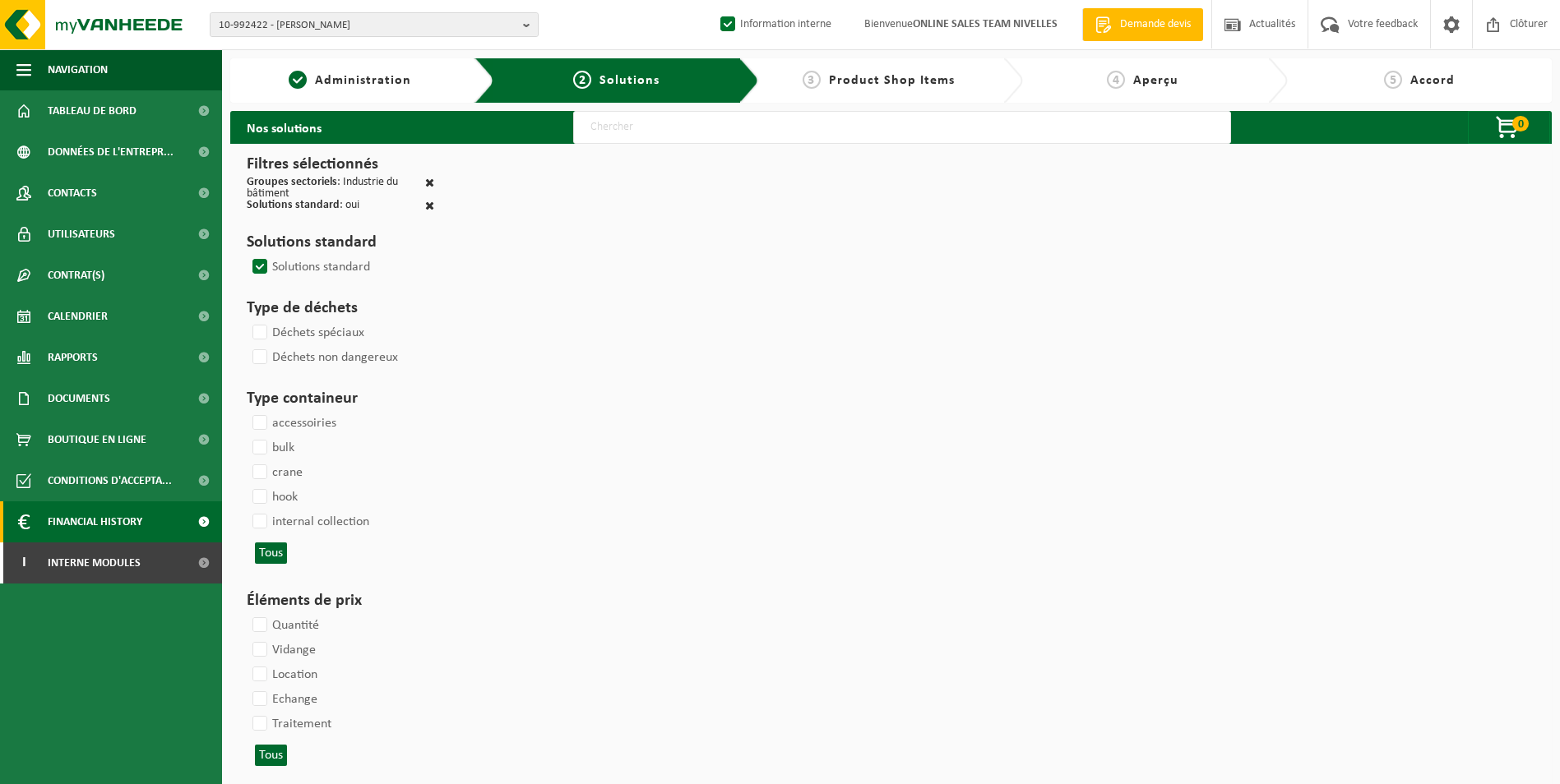
select select
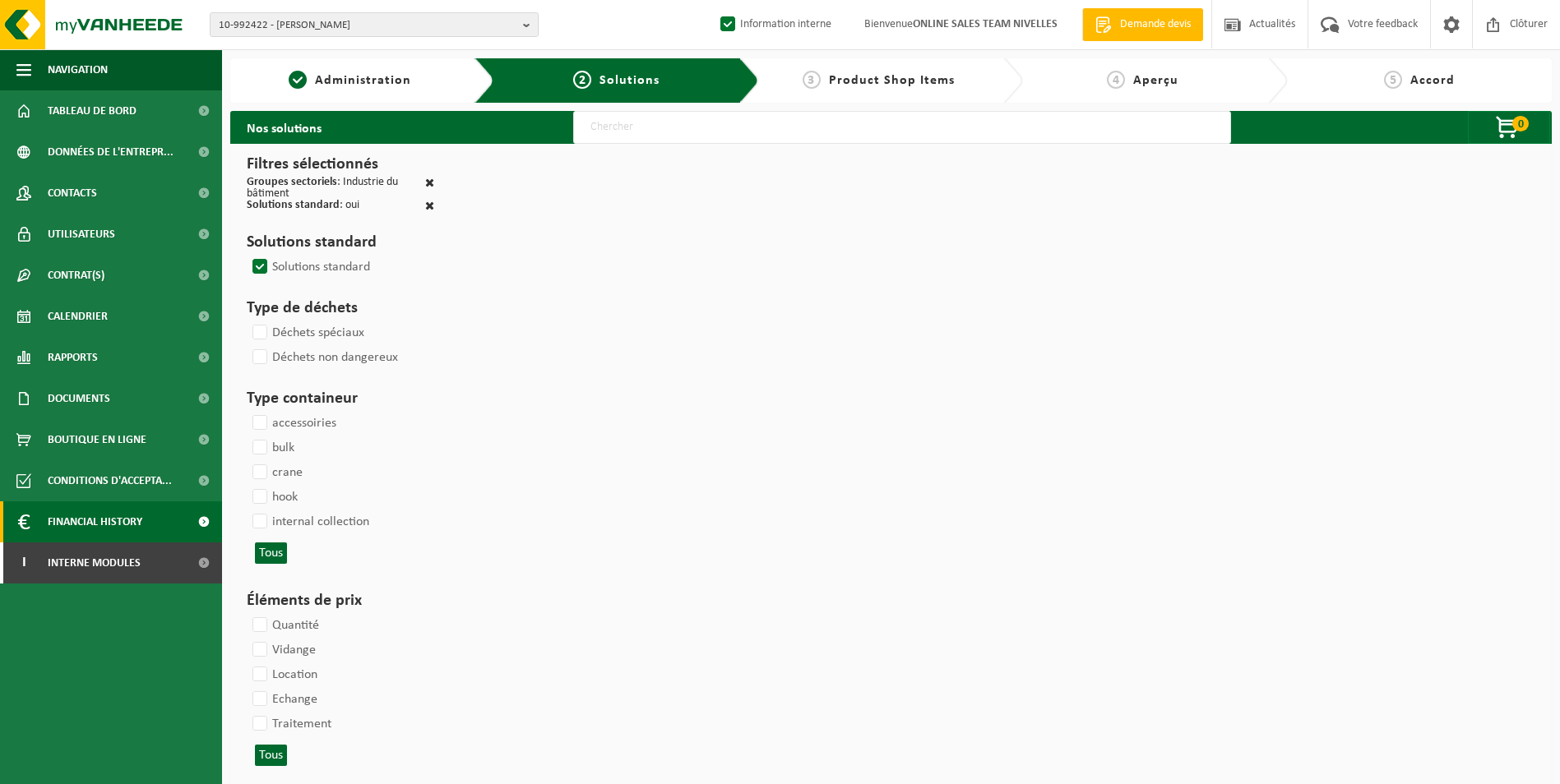
select select
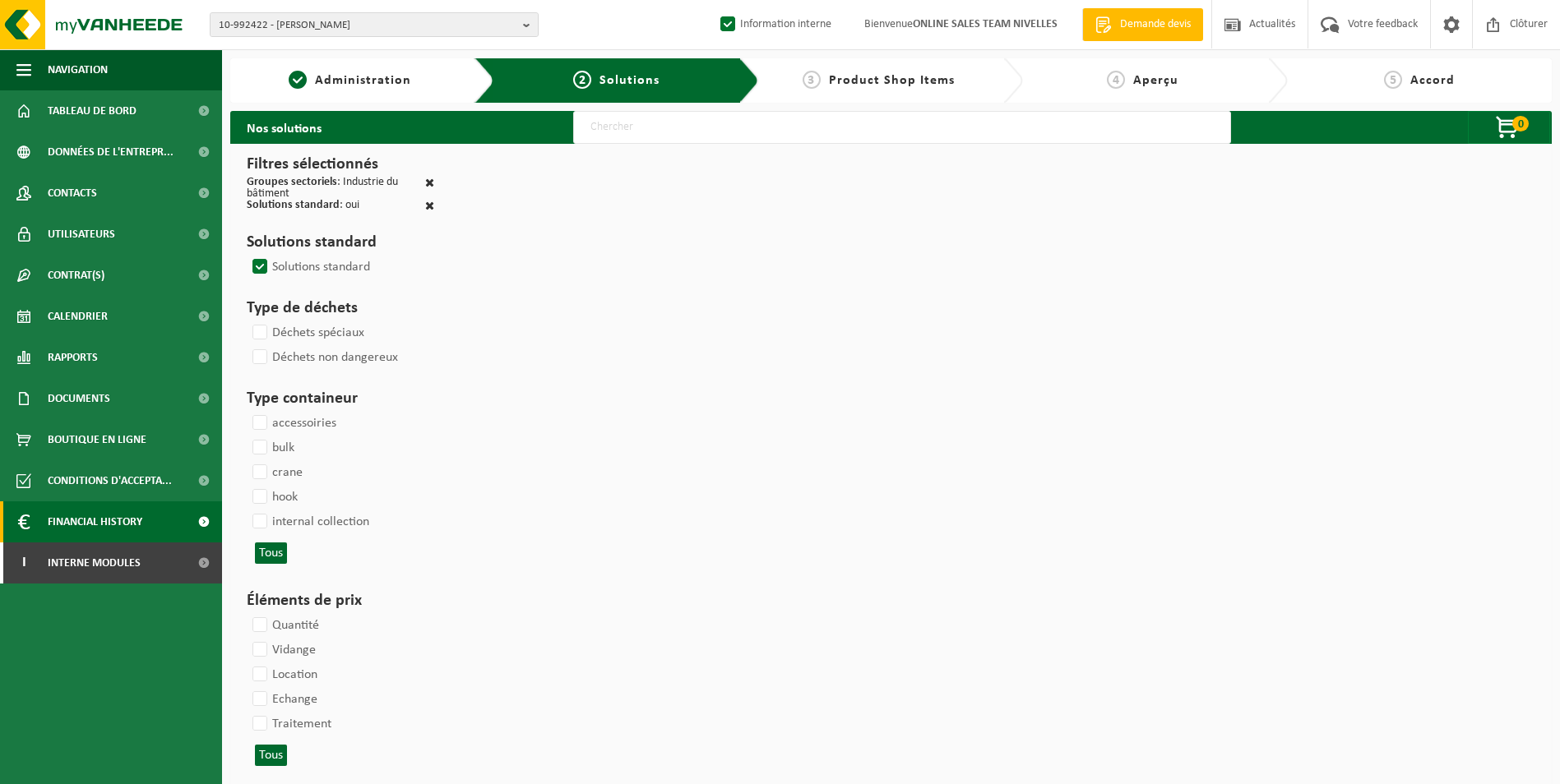
select select
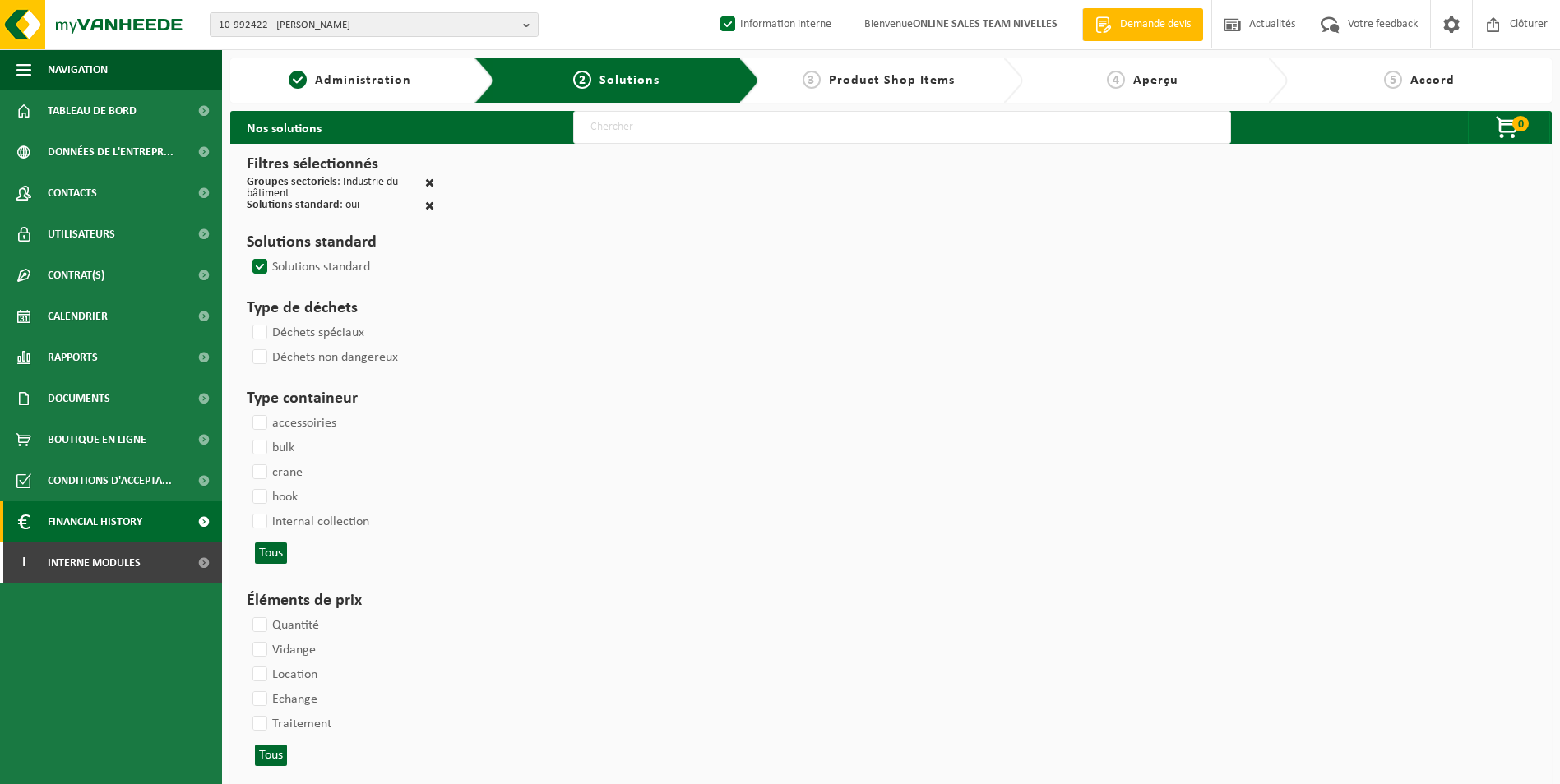
select select
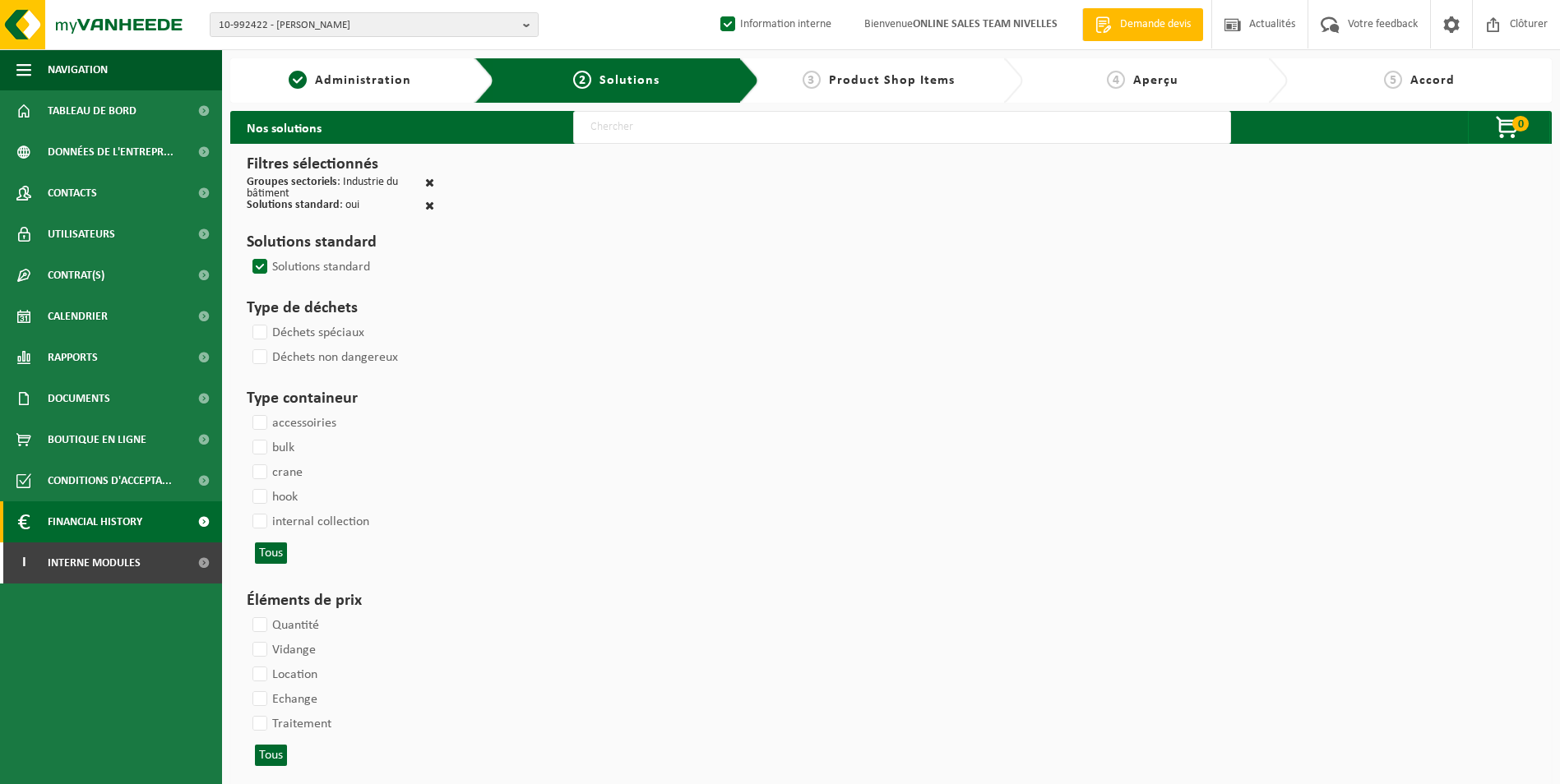
select select
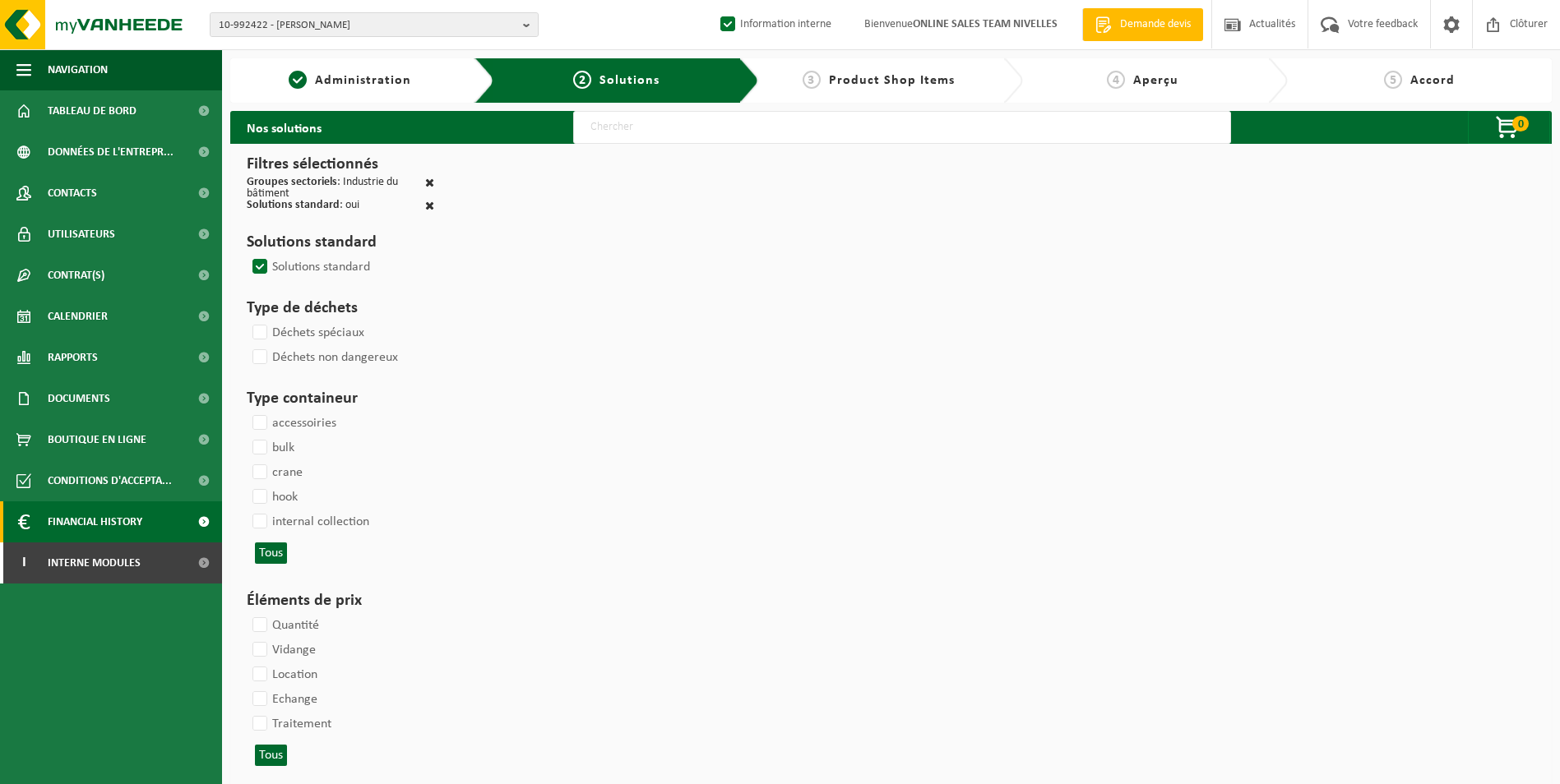
select select
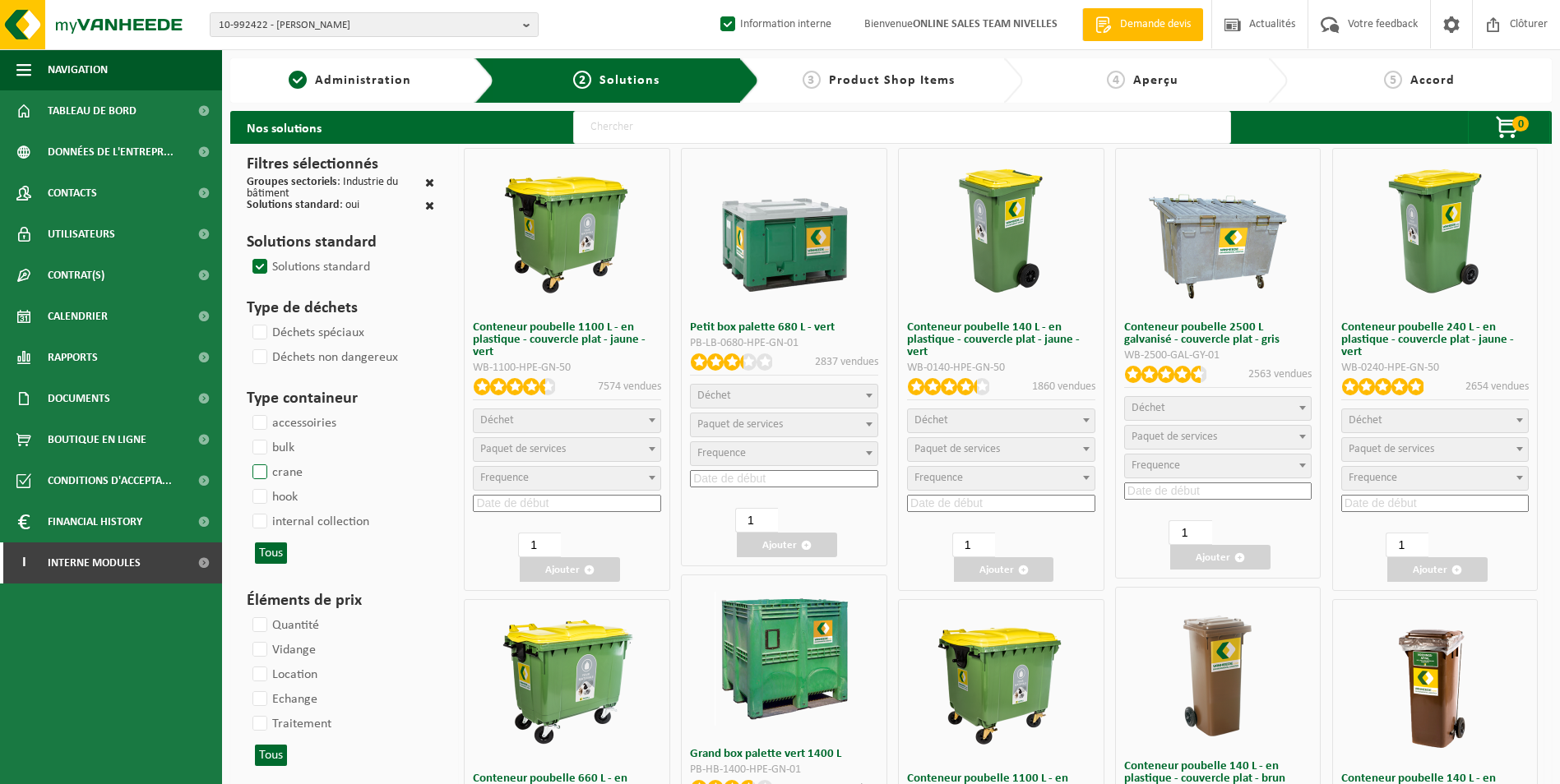
click at [260, 497] on label "hook" at bounding box center [274, 498] width 48 height 25
click at [247, 485] on input "hook" at bounding box center [246, 484] width 1 height 1
checkbox input "true"
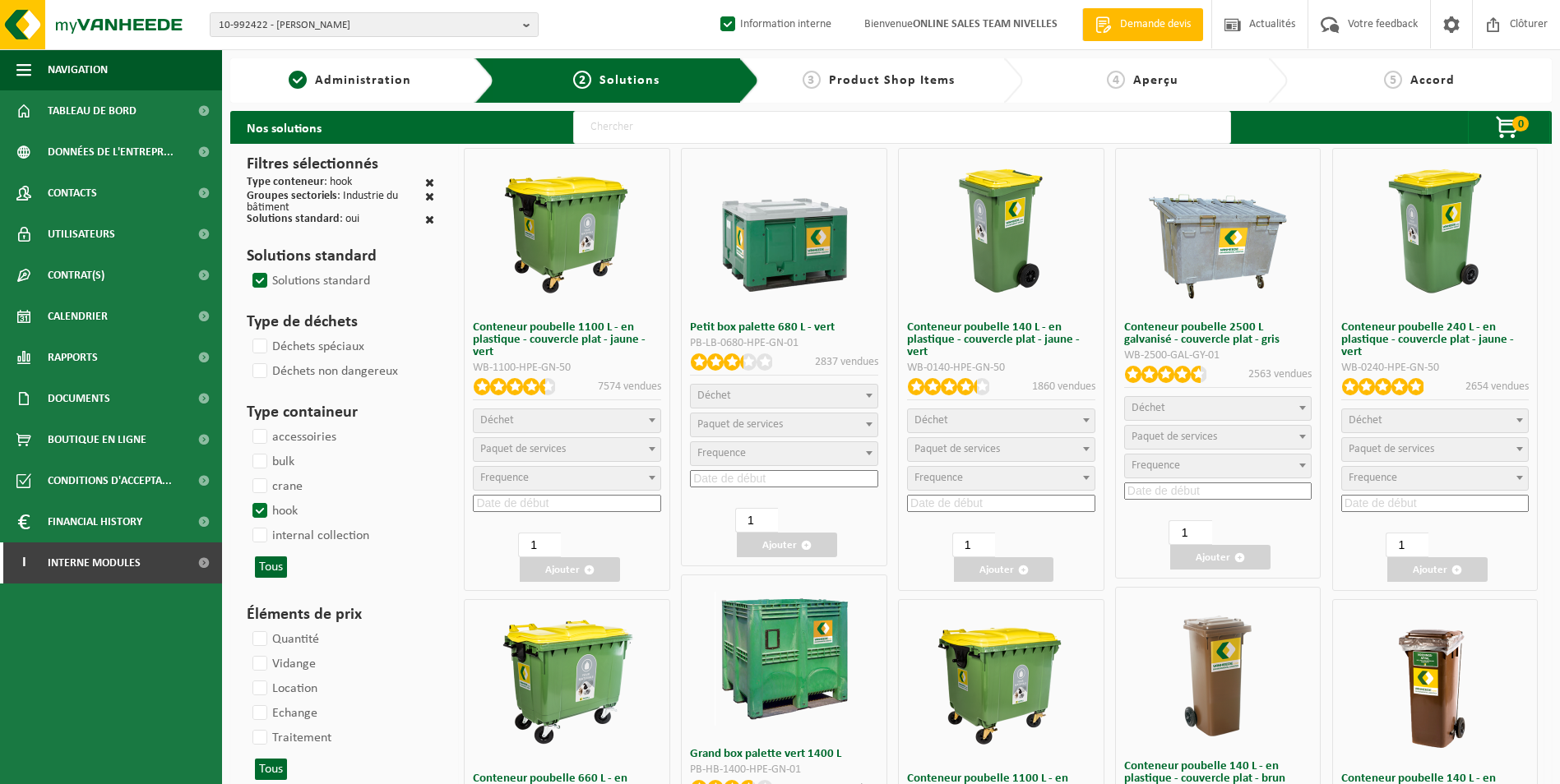
select select
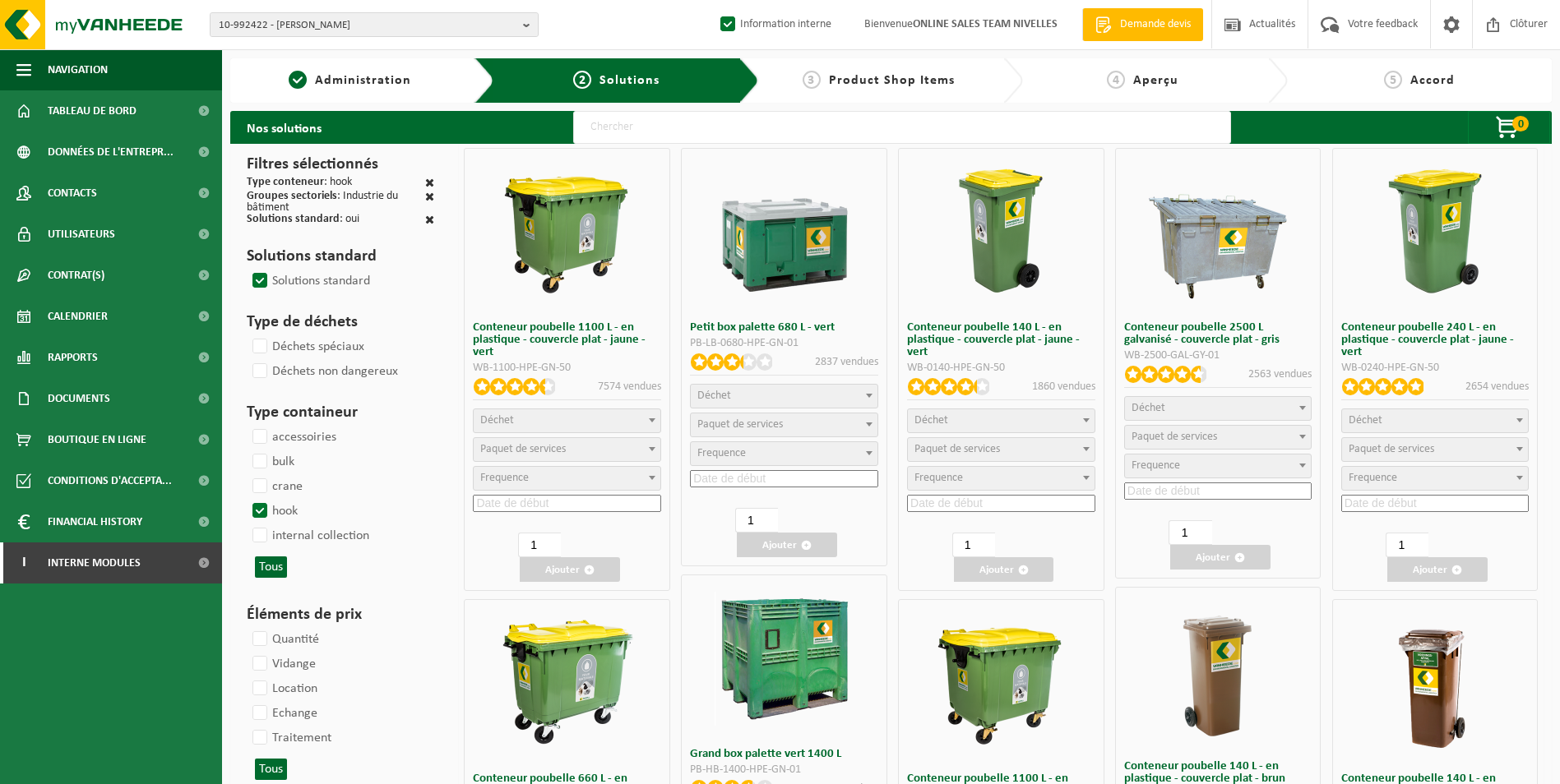
select select
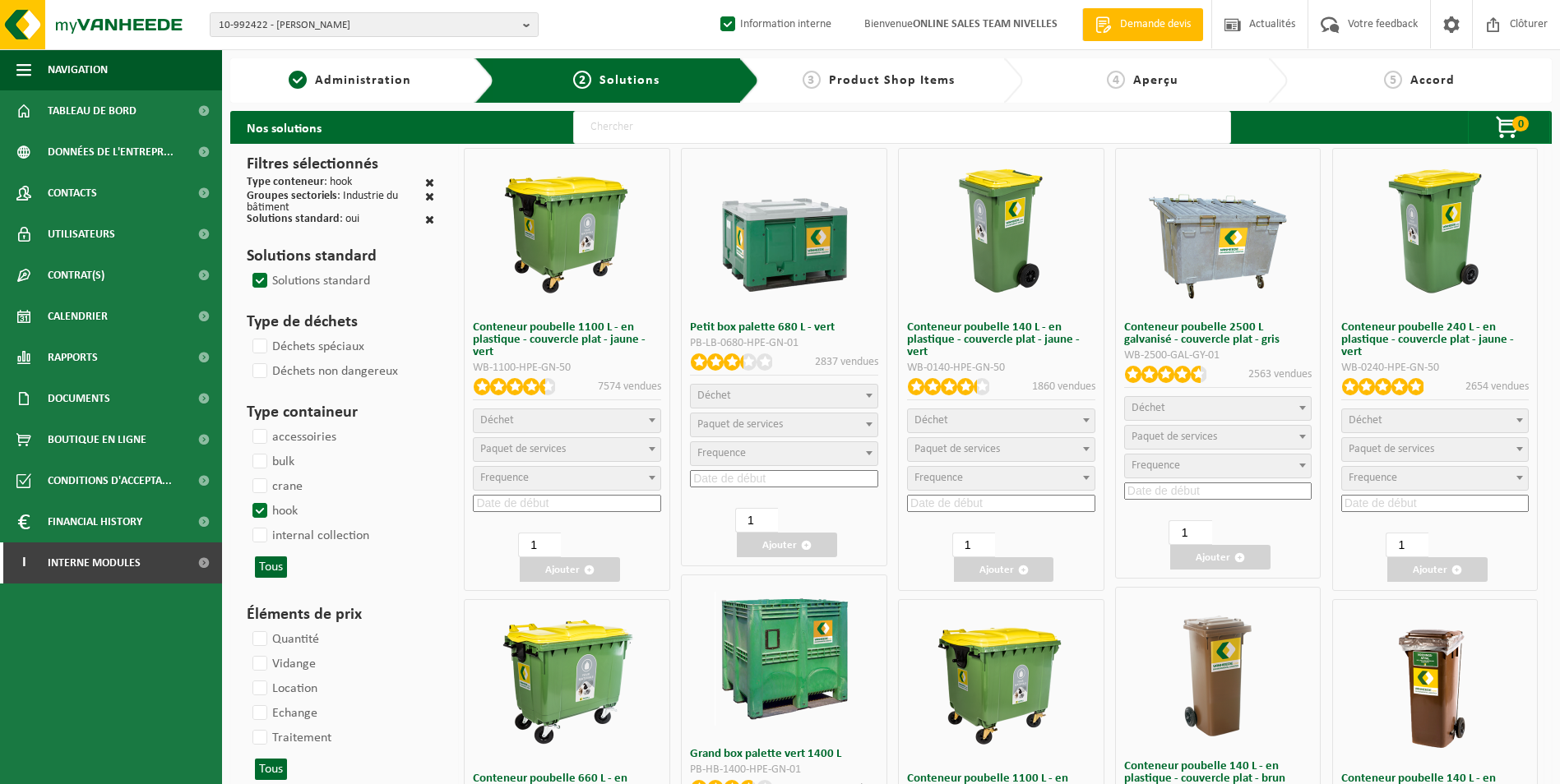
select select
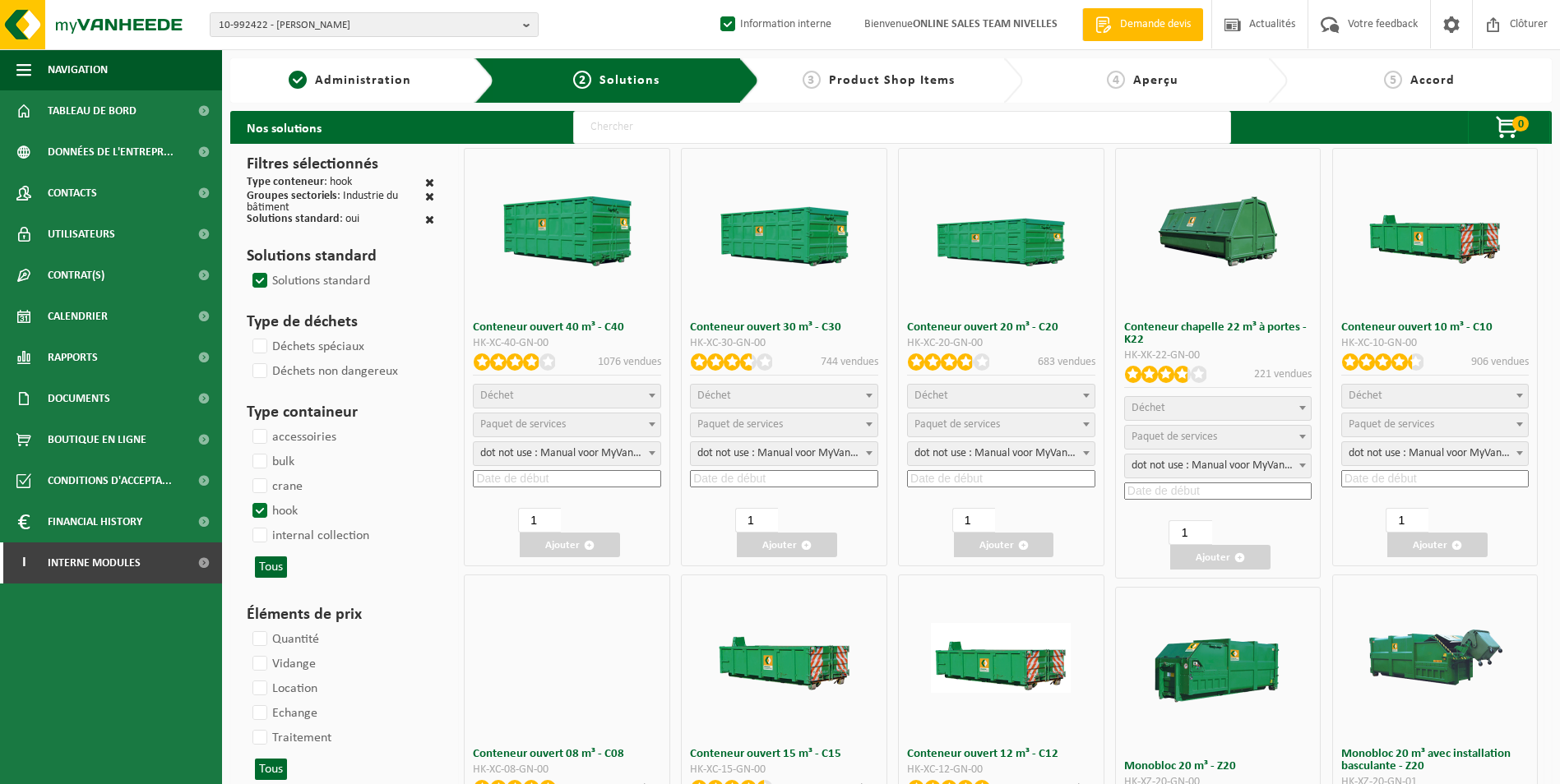
select select
select select "197"
select select
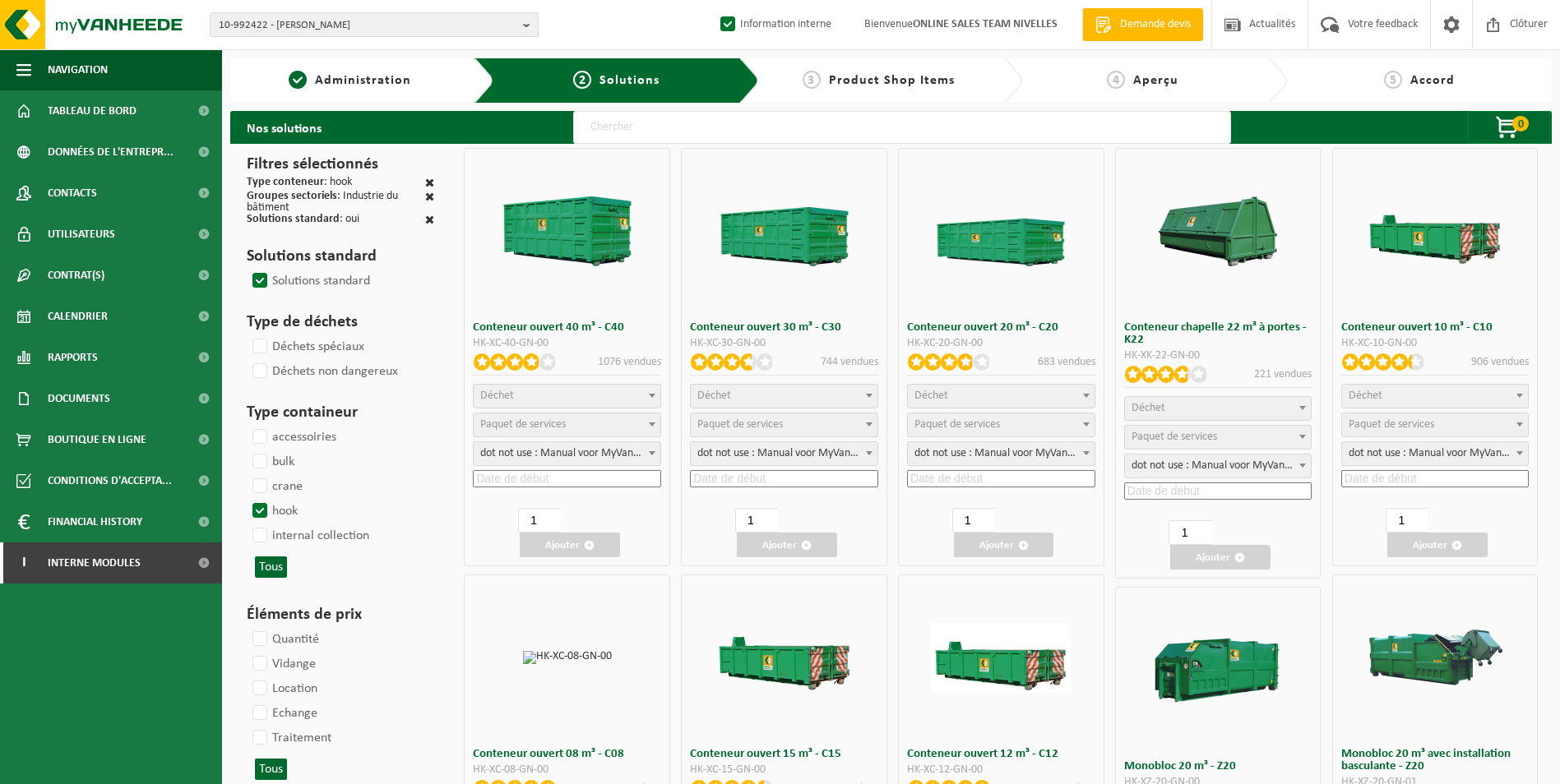
select select
select select "197"
select select
select select "8"
select select
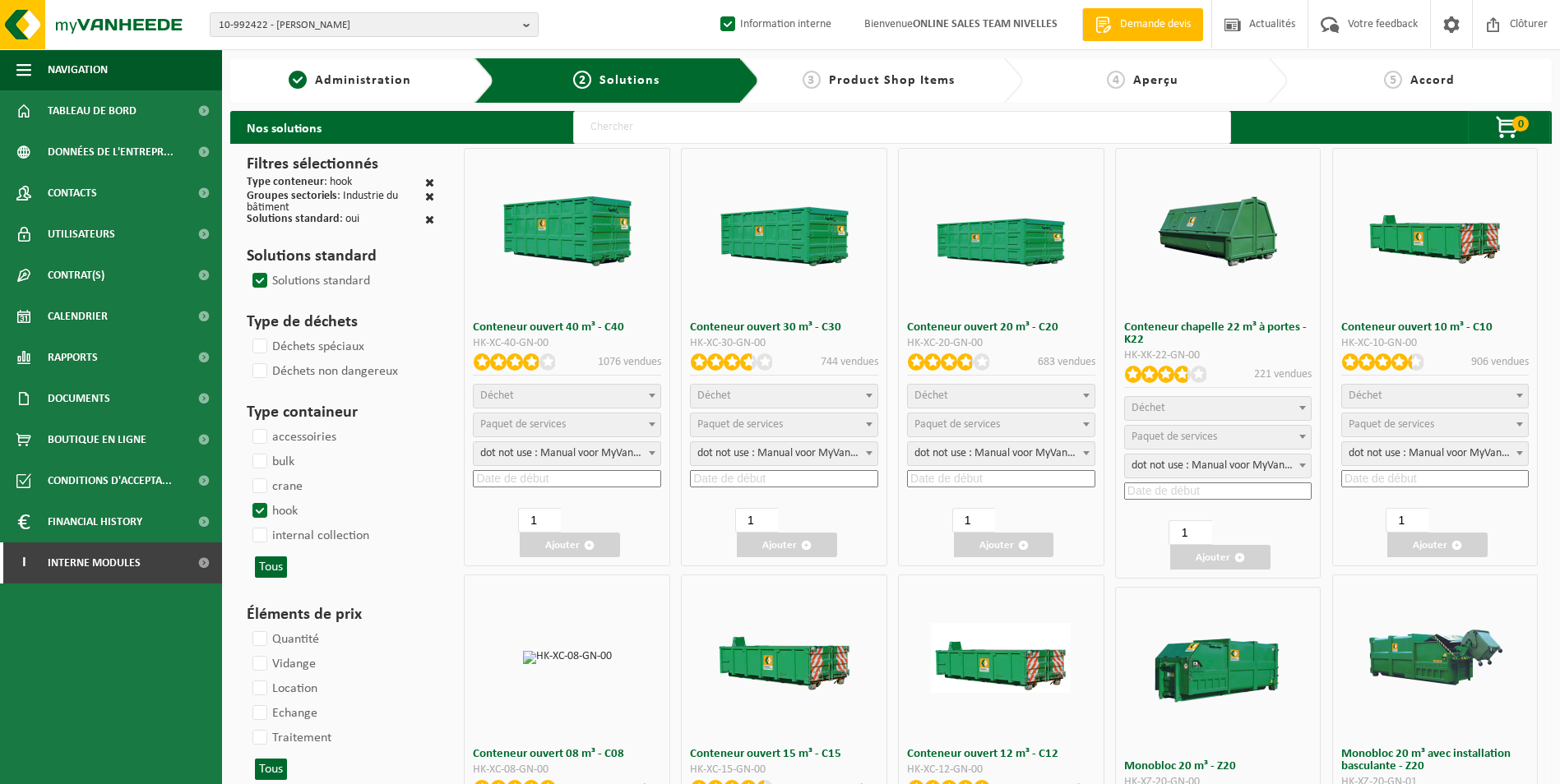
select select "7"
select select
select select "25"
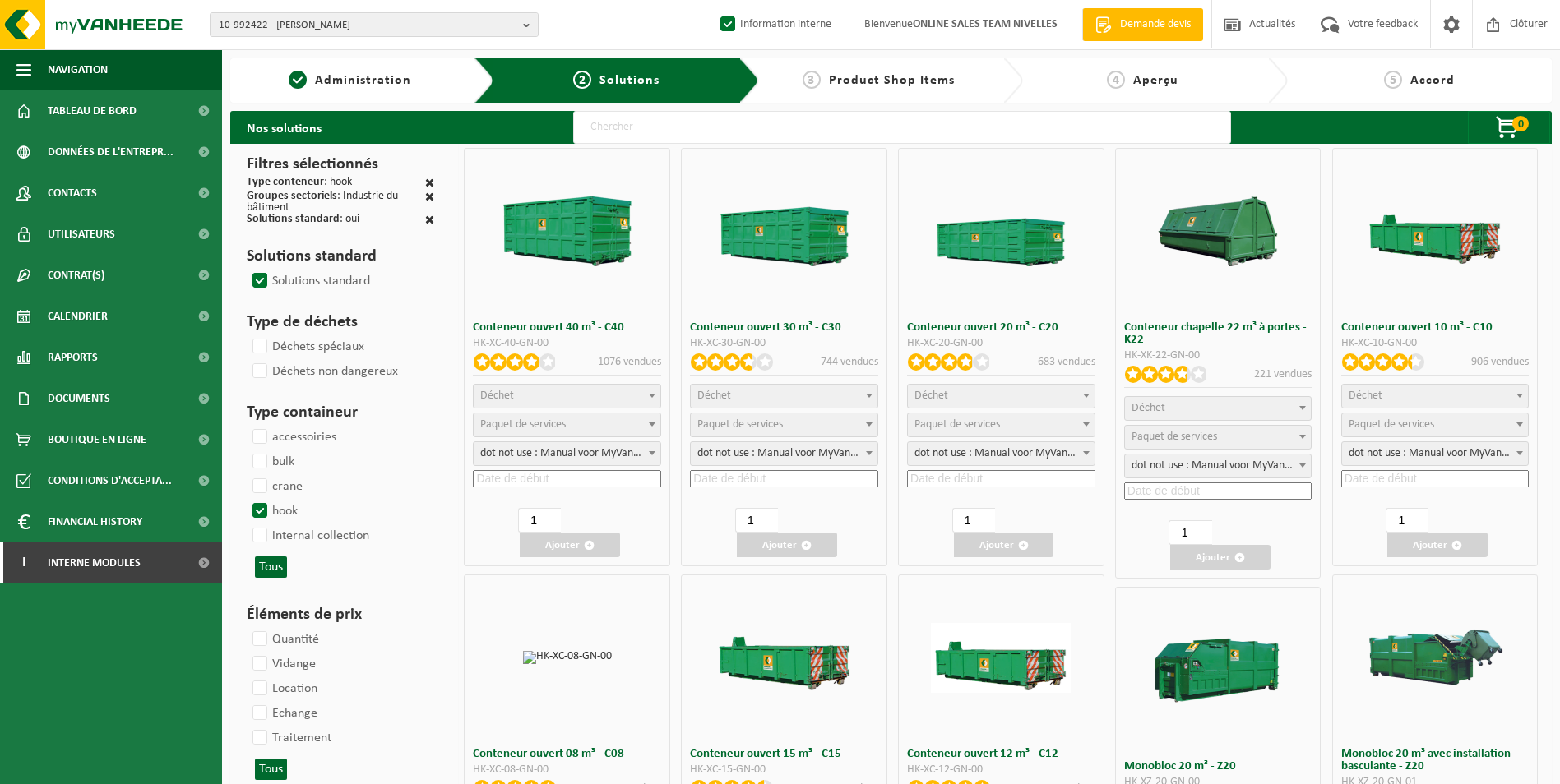
select select "25"
select select "7"
select select
select select "25"
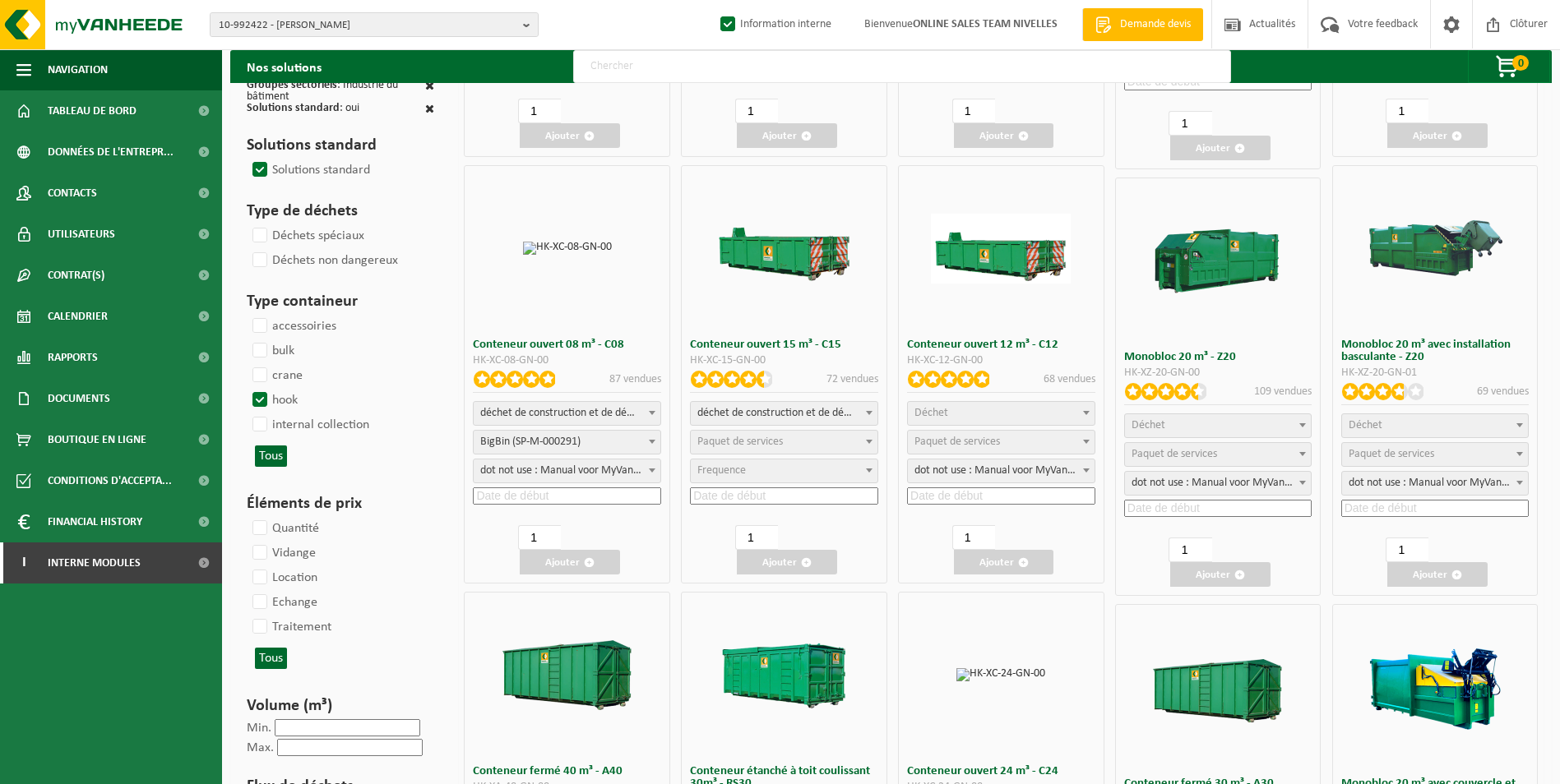
scroll to position [411, 0]
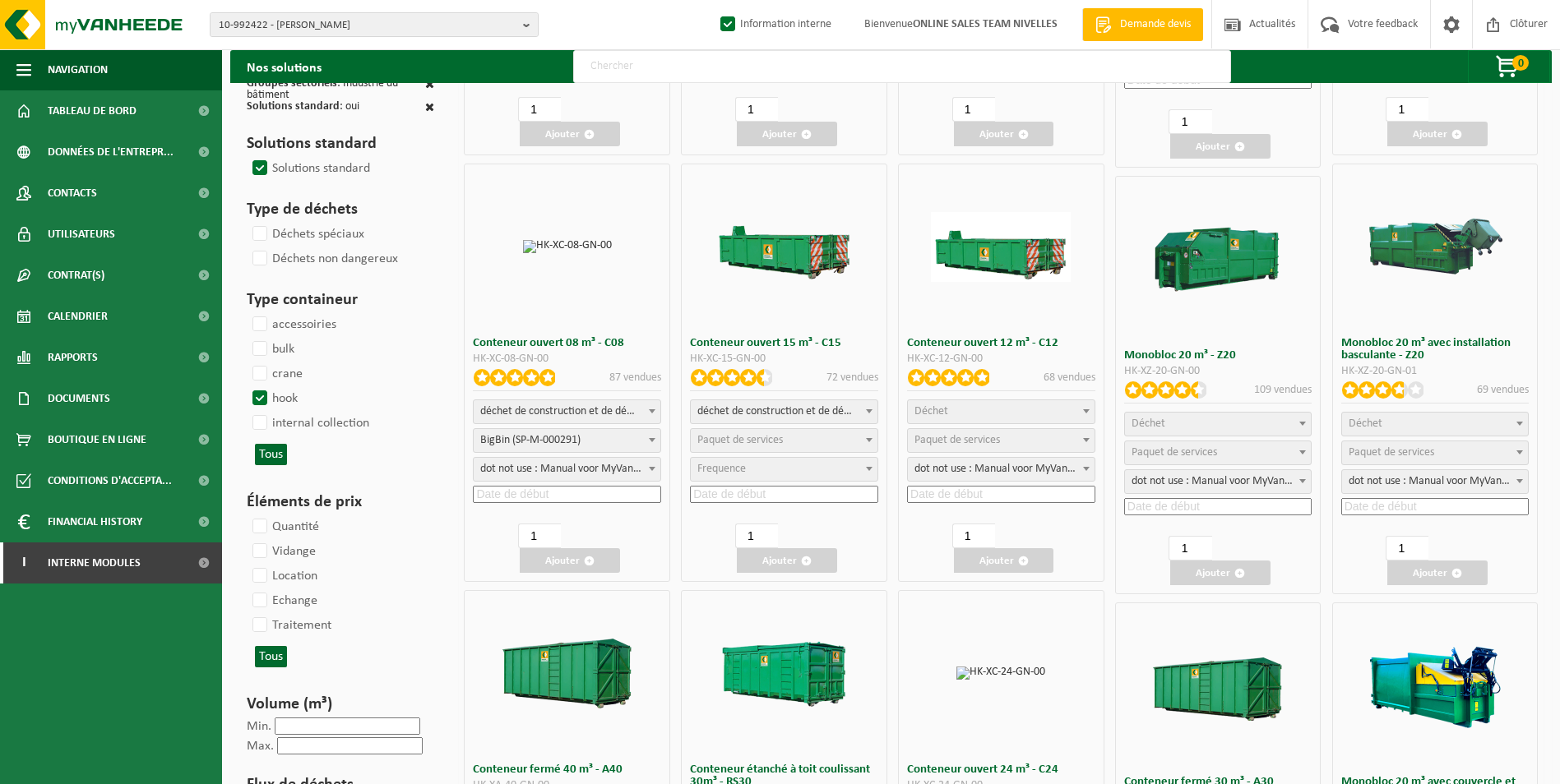
click at [966, 405] on span "Déchet" at bounding box center [1001, 412] width 187 height 23
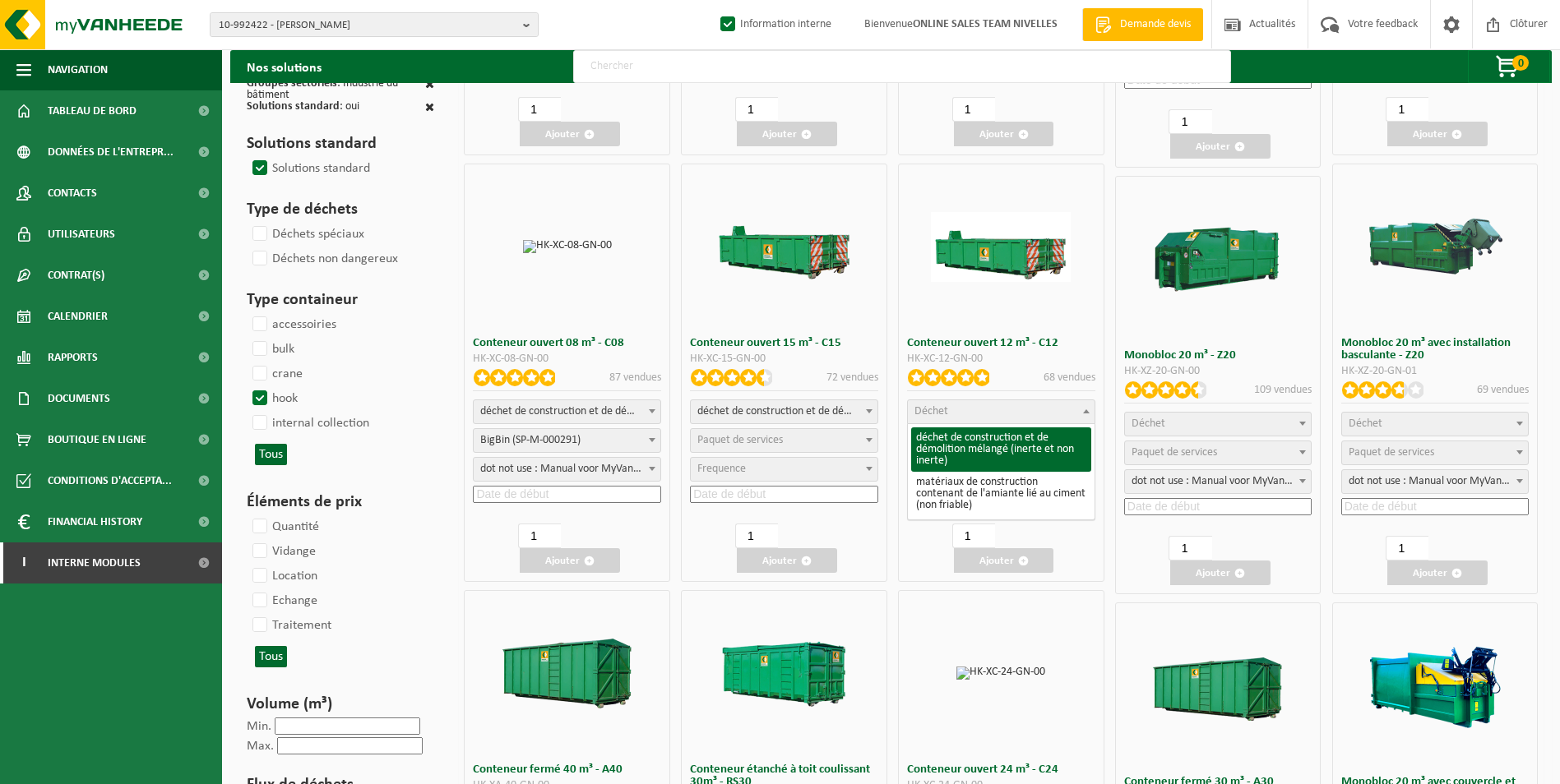
select select "31"
select select
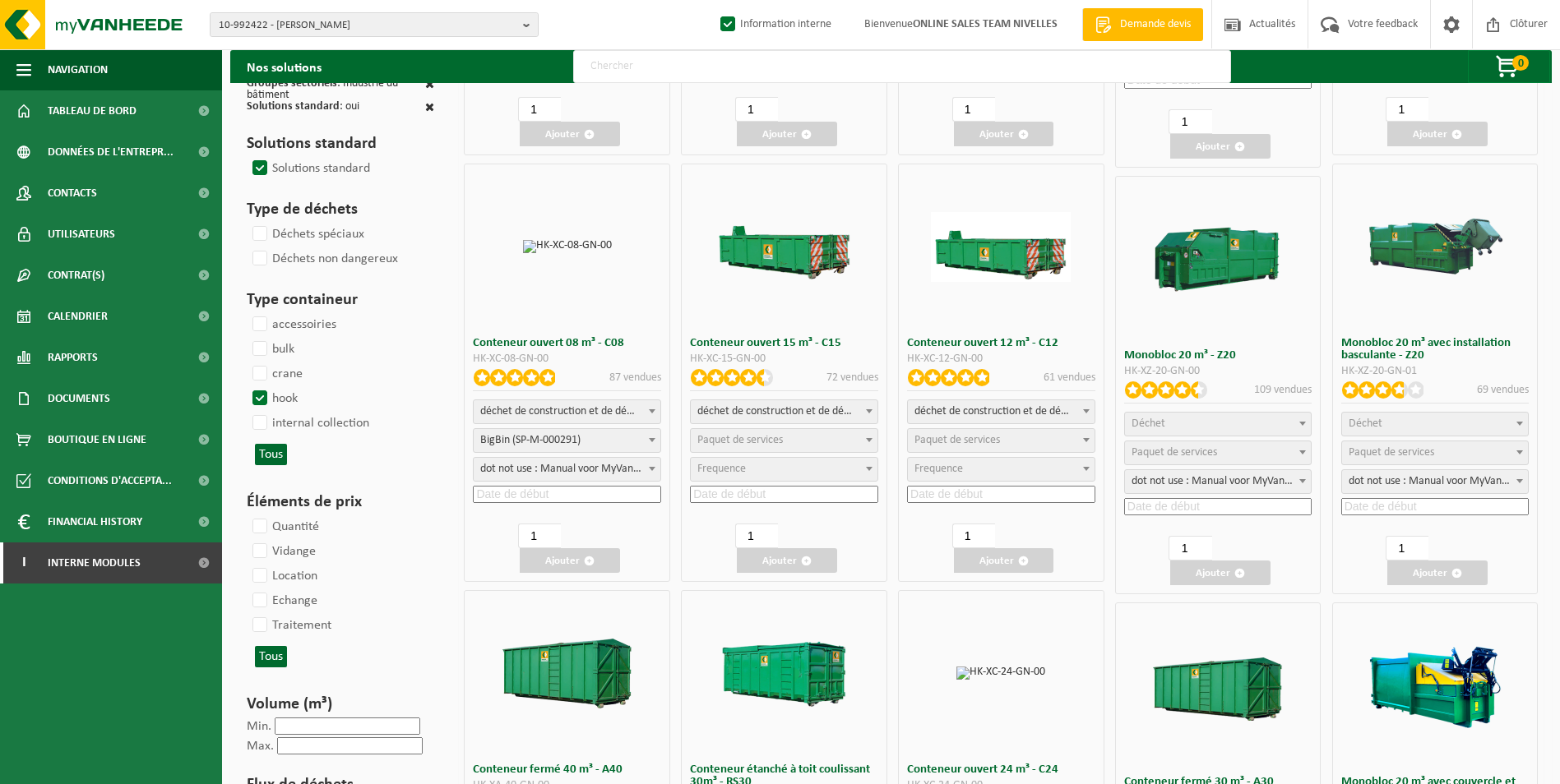
click at [974, 438] on span "Paquet de services" at bounding box center [957, 440] width 86 height 13
select select "197"
select select "25"
click at [921, 488] on input at bounding box center [1000, 494] width 188 height 17
click at [968, 668] on div "24" at bounding box center [965, 665] width 29 height 26
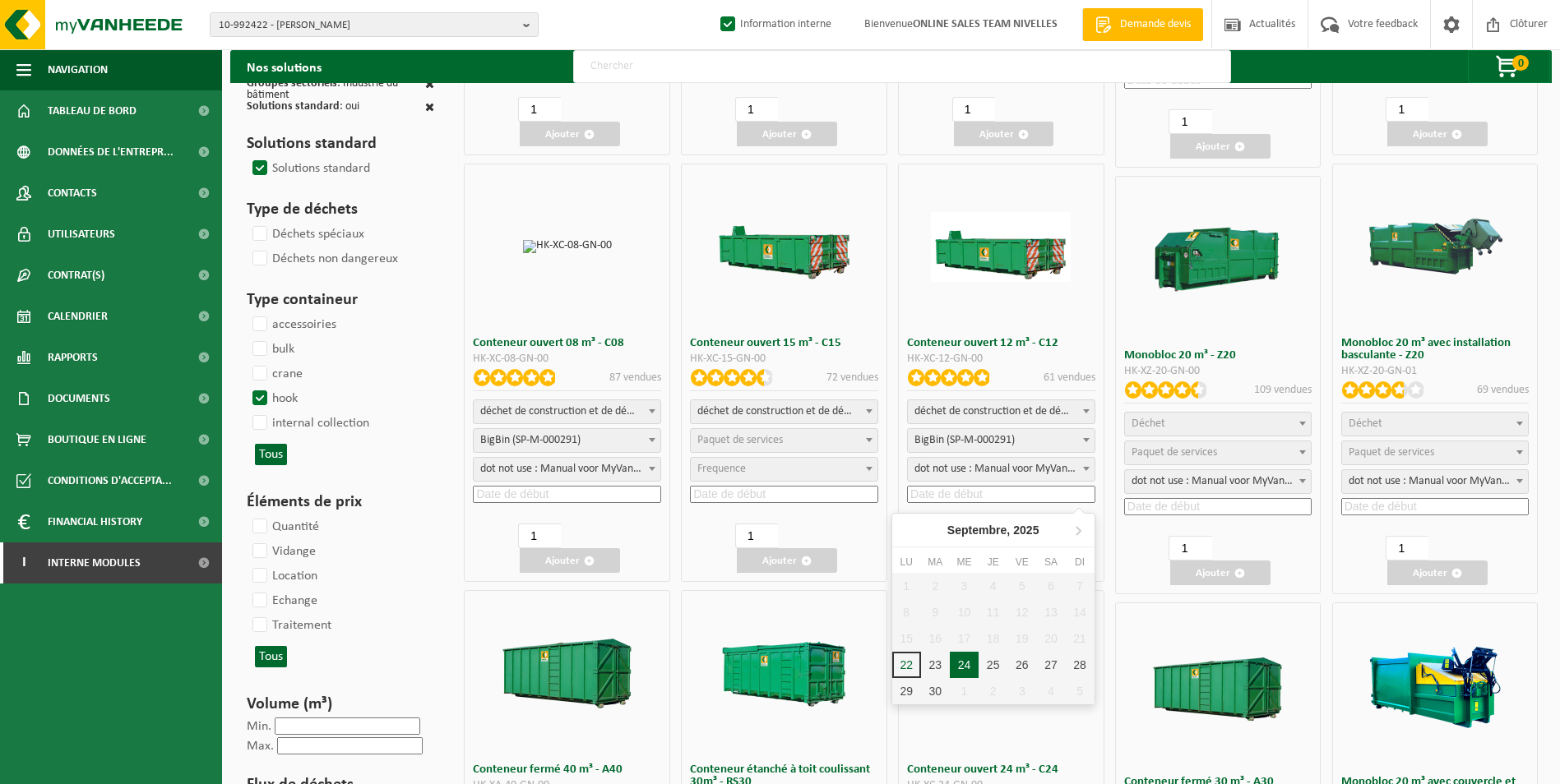
type input "2025-09-24"
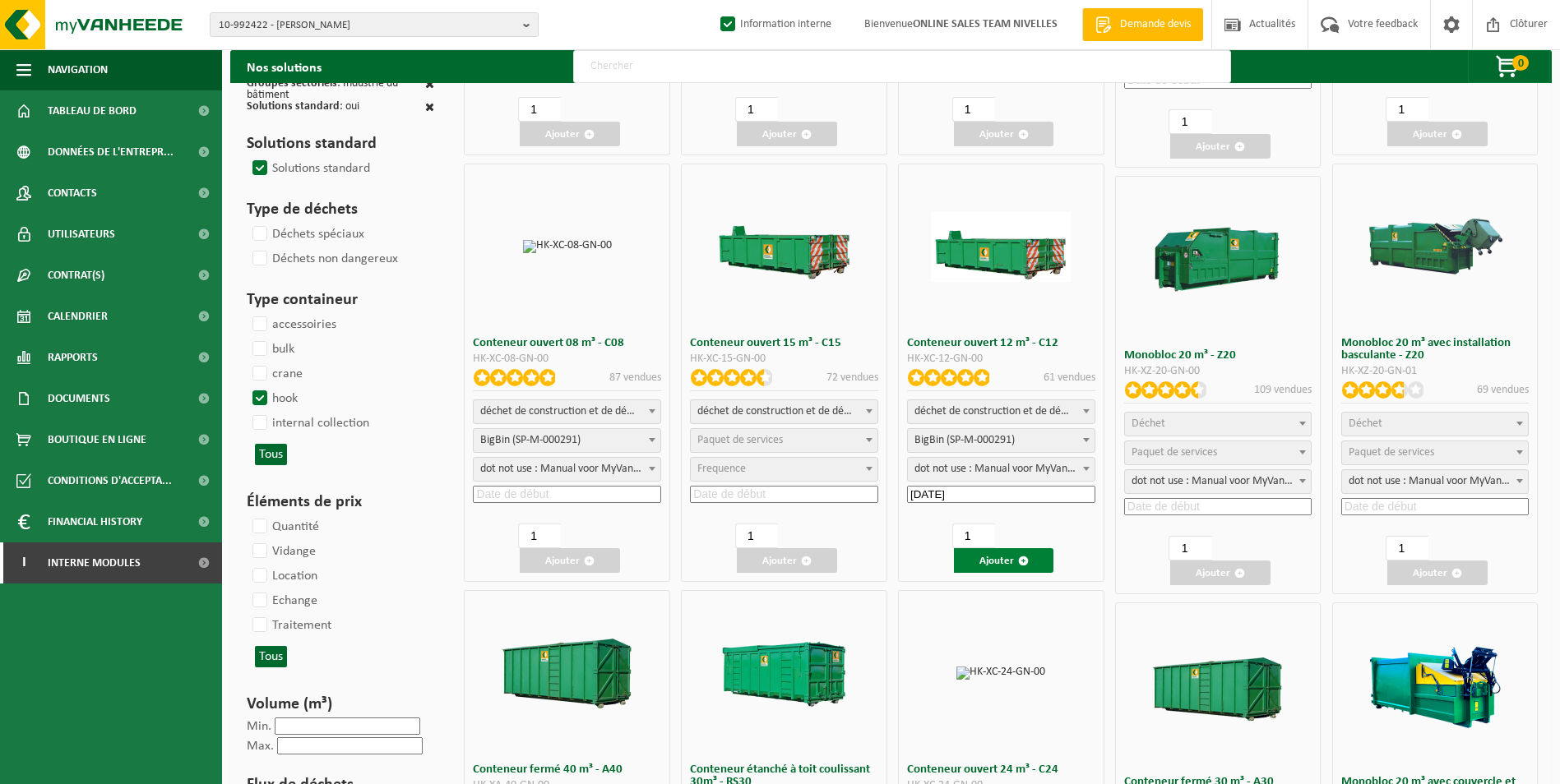
click at [1003, 559] on button "Ajouter" at bounding box center [1004, 561] width 100 height 25
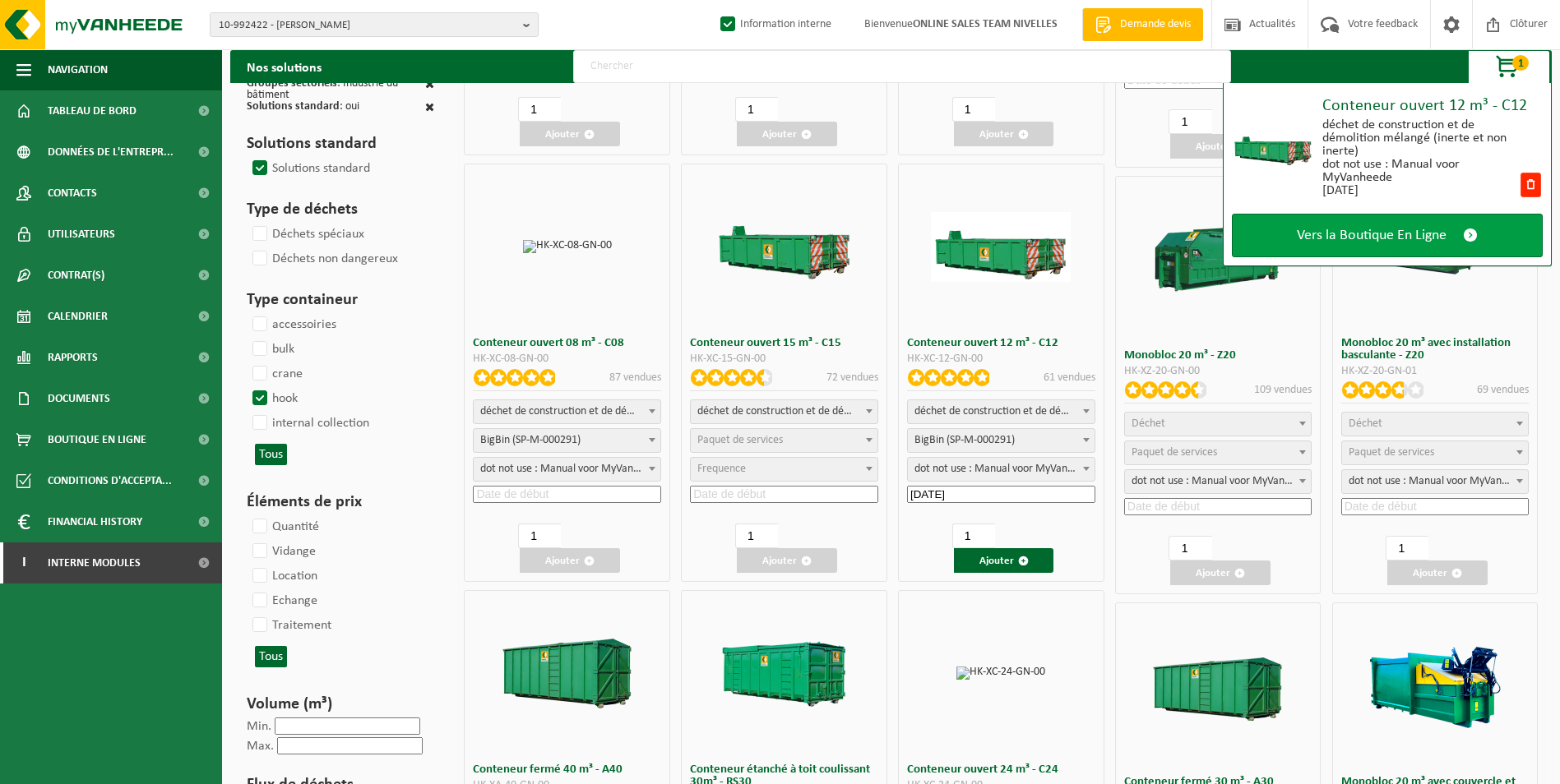
click at [1319, 230] on span "Vers la Boutique En Ligne" at bounding box center [1371, 236] width 149 height 17
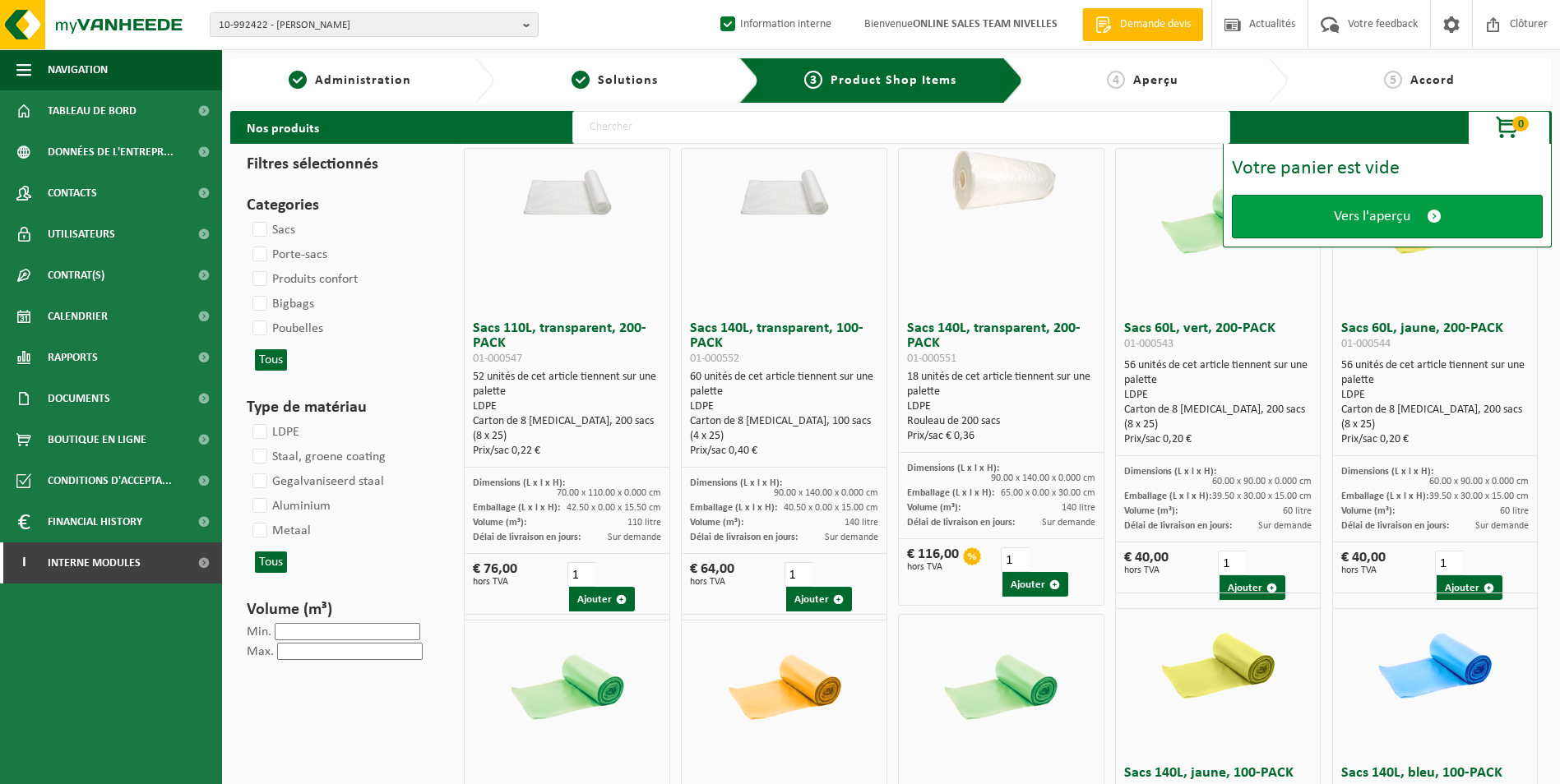
click at [1332, 215] on link "Vers l'aperçu" at bounding box center [1388, 216] width 311 height 43
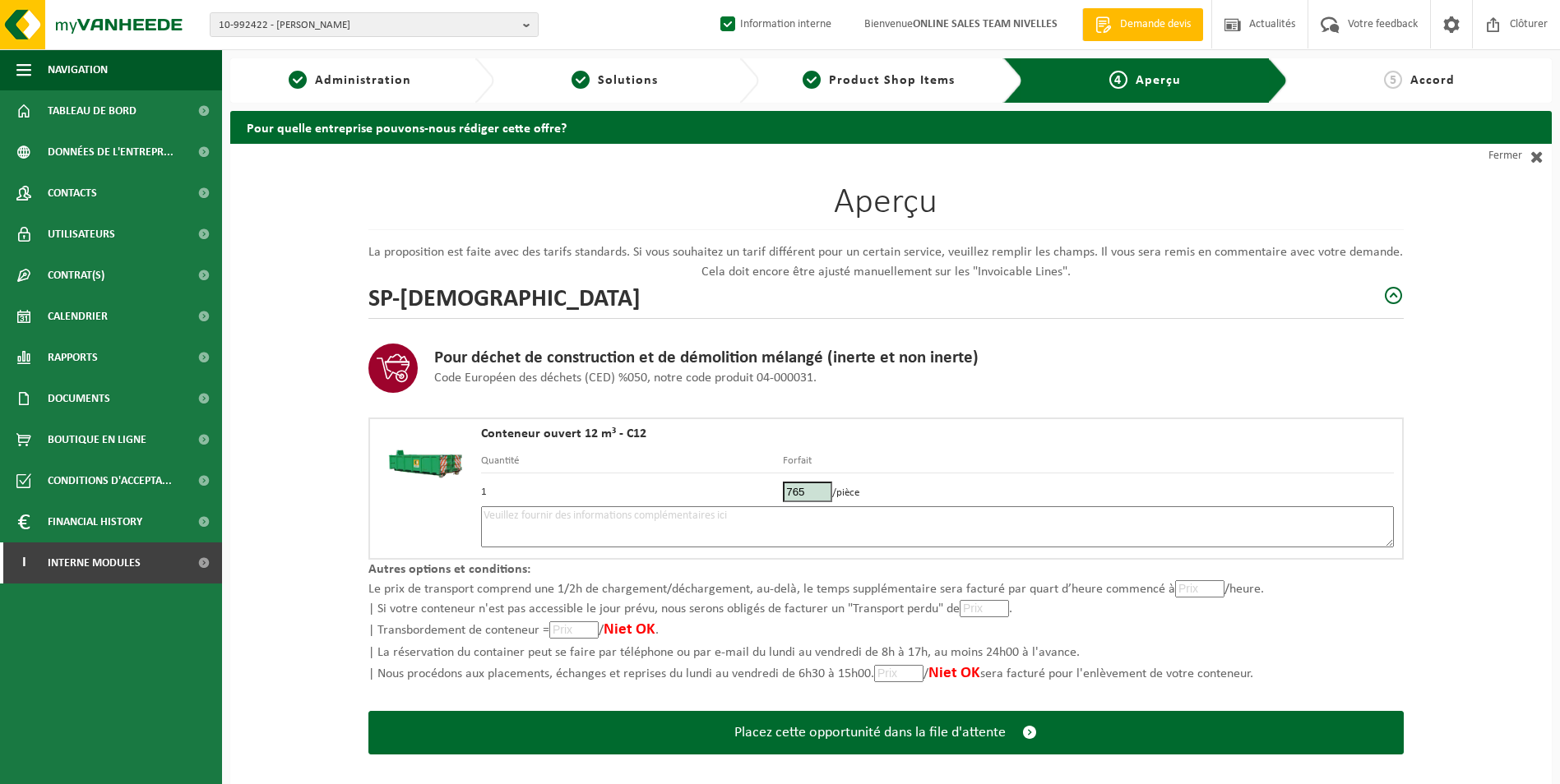
click at [515, 524] on textarea at bounding box center [937, 527] width 912 height 41
type textarea "p"
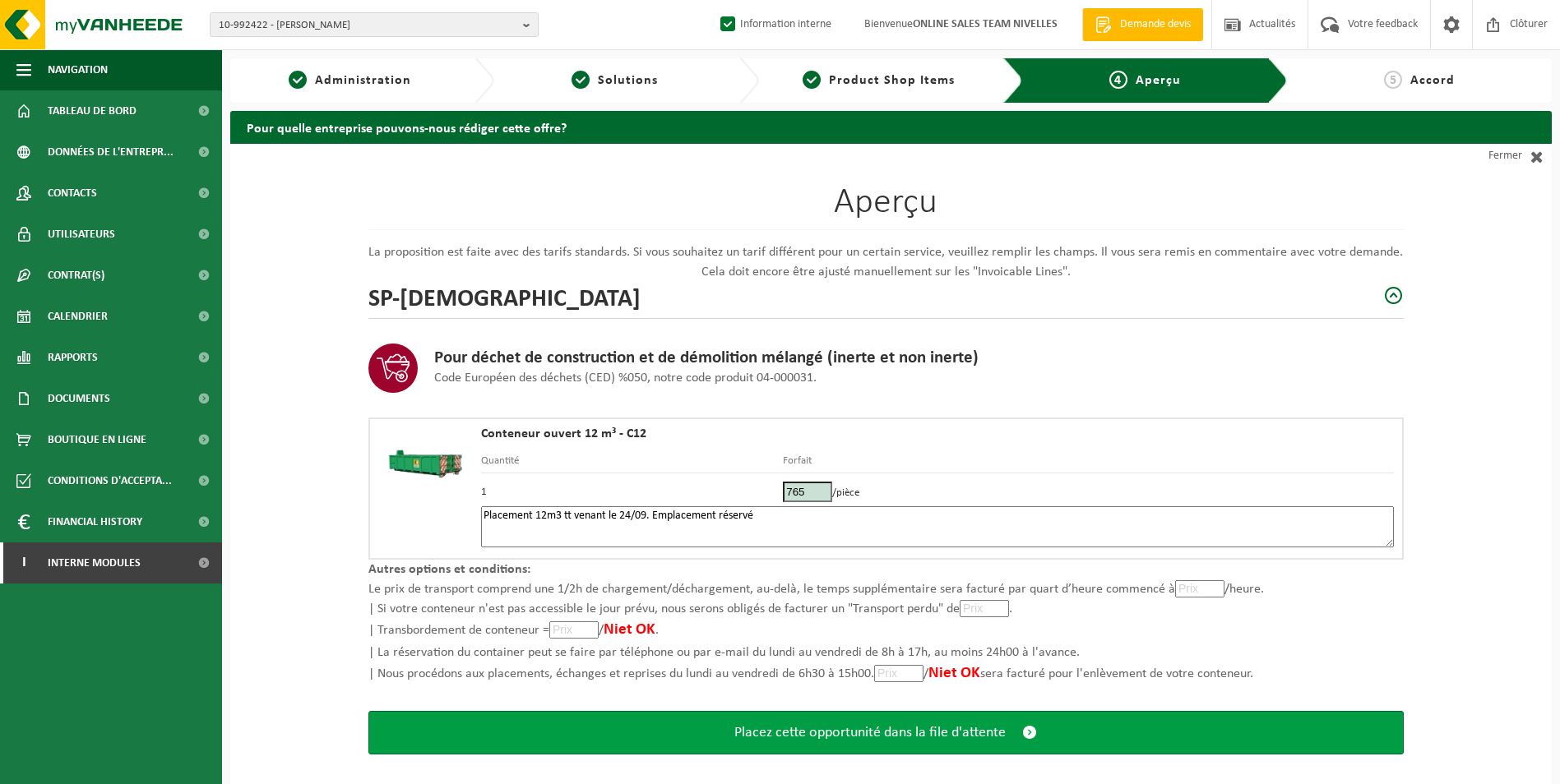
type textarea "Placement 12m3 tt venant le 24/09. Emplacement réservé"
click at [827, 727] on span "Placez cette opportunité dans la file d'attente" at bounding box center [870, 733] width 272 height 17
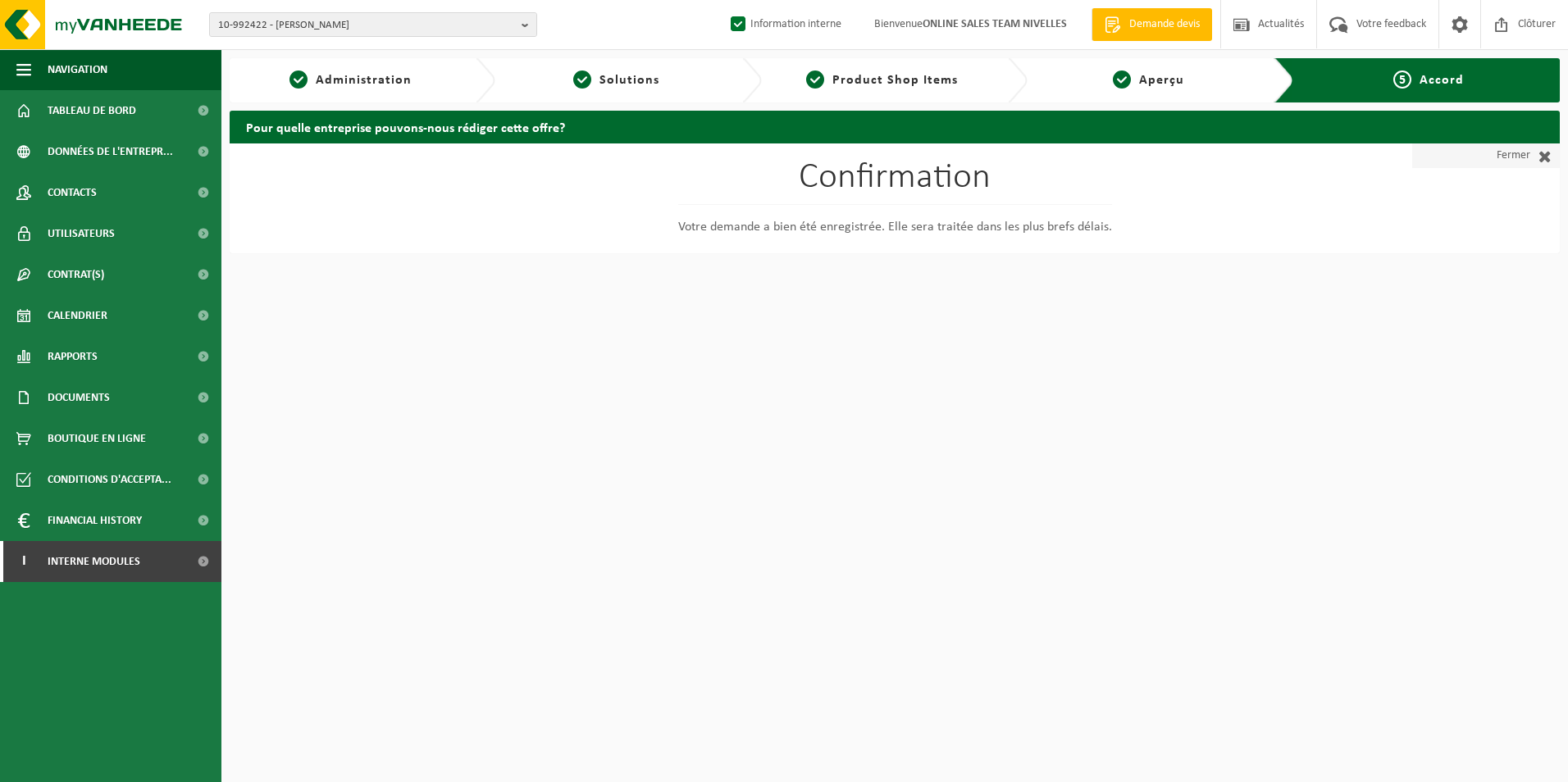
click at [1537, 163] on span at bounding box center [1541, 156] width 21 height 16
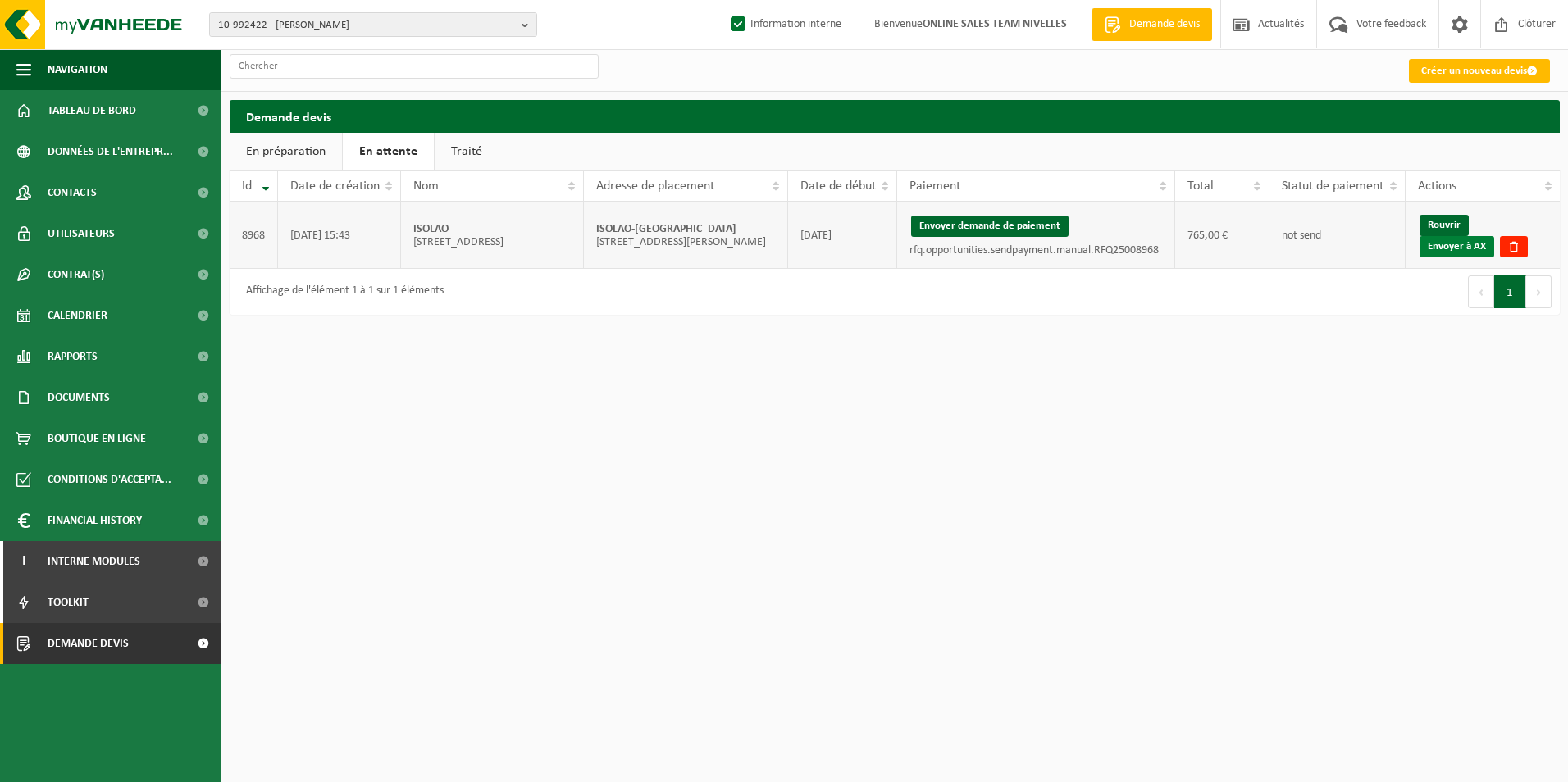
click at [1450, 249] on link "Envoyer à AX" at bounding box center [1458, 247] width 75 height 21
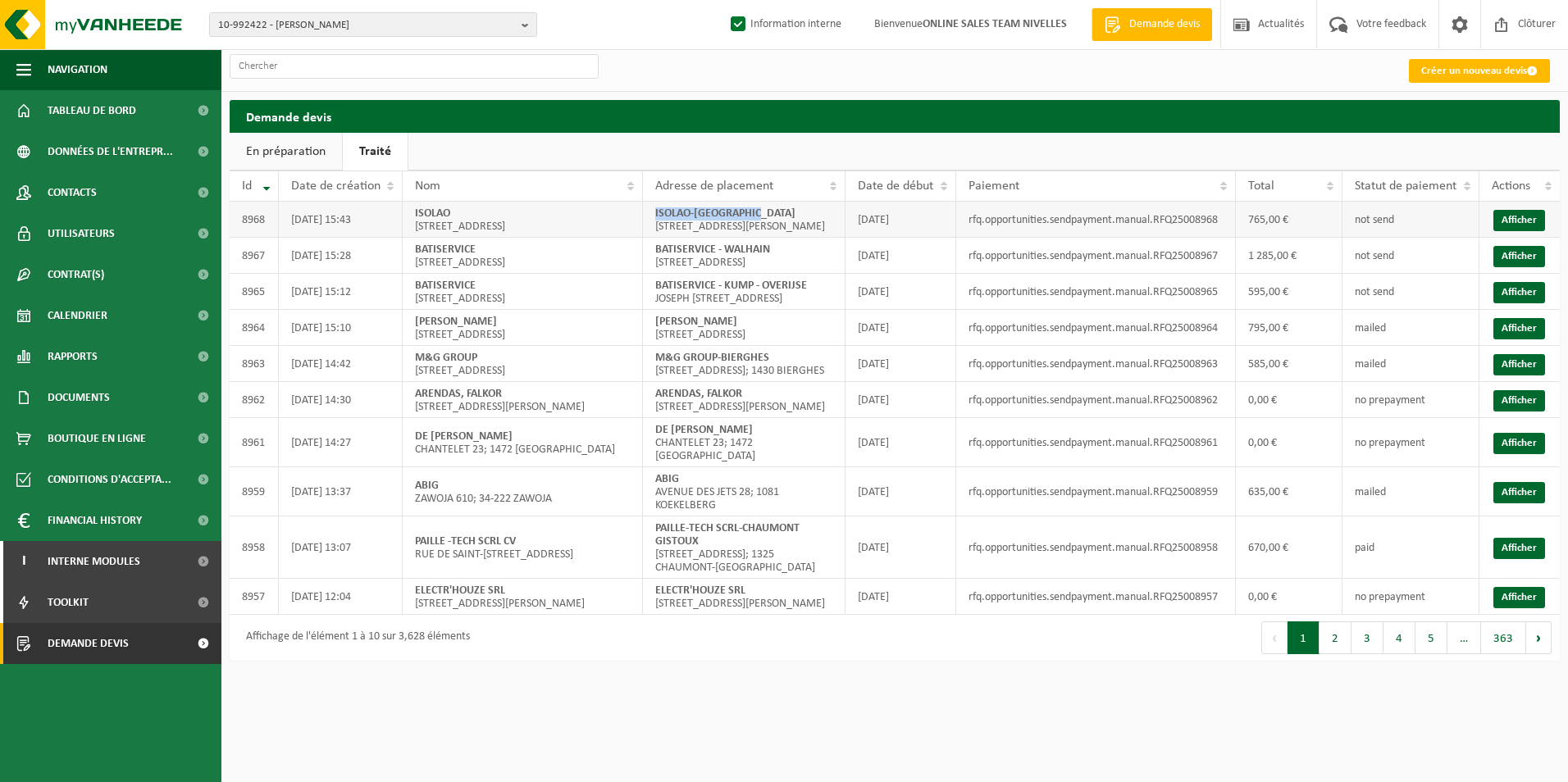
drag, startPoint x: 654, startPoint y: 212, endPoint x: 806, endPoint y: 212, distance: 152.0
click at [806, 212] on td "ISOLAO-[PERSON_NAME] [STREET_ADDRESS][PERSON_NAME]" at bounding box center [744, 220] width 203 height 37
copy strong "ISOLAO-[GEOGRAPHIC_DATA]"
click at [725, 310] on td "BATISERVICE - [PERSON_NAME] - OVERIJSE JOSEPH [STREET_ADDRESS]" at bounding box center [744, 292] width 203 height 37
click at [1531, 304] on link "Afficher" at bounding box center [1519, 293] width 52 height 21
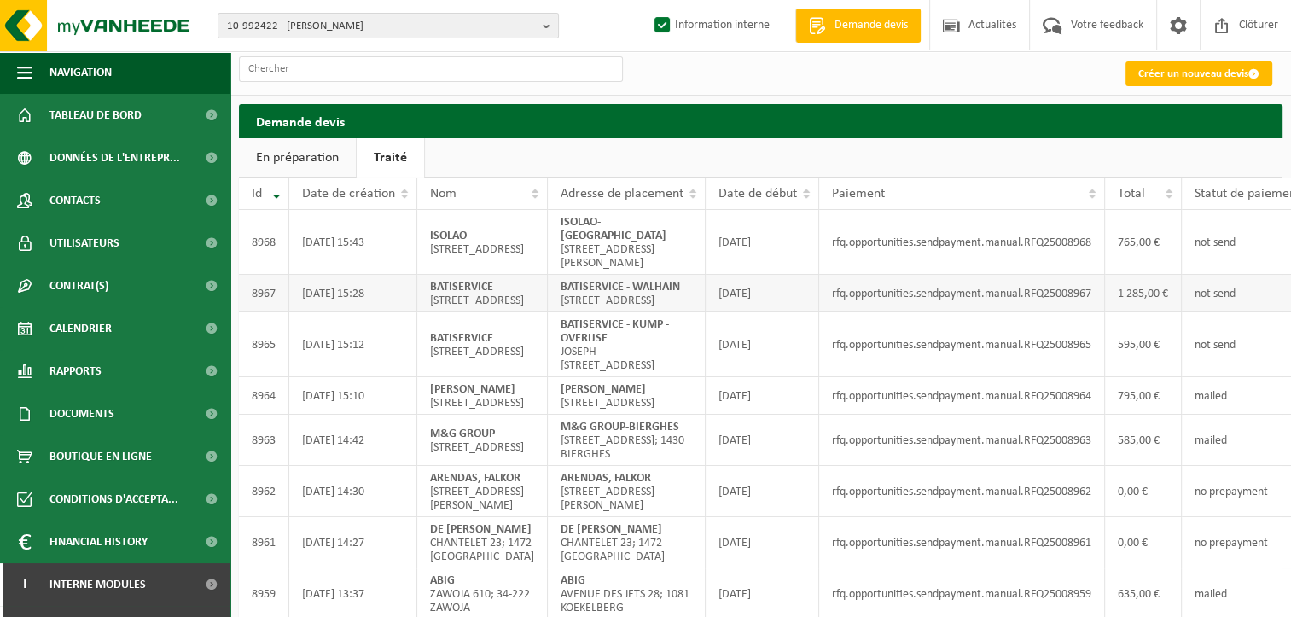
click at [638, 312] on td "BATISERVICE - WALHAIN [STREET_ADDRESS]; 1457 WALHAIN" at bounding box center [627, 294] width 158 height 38
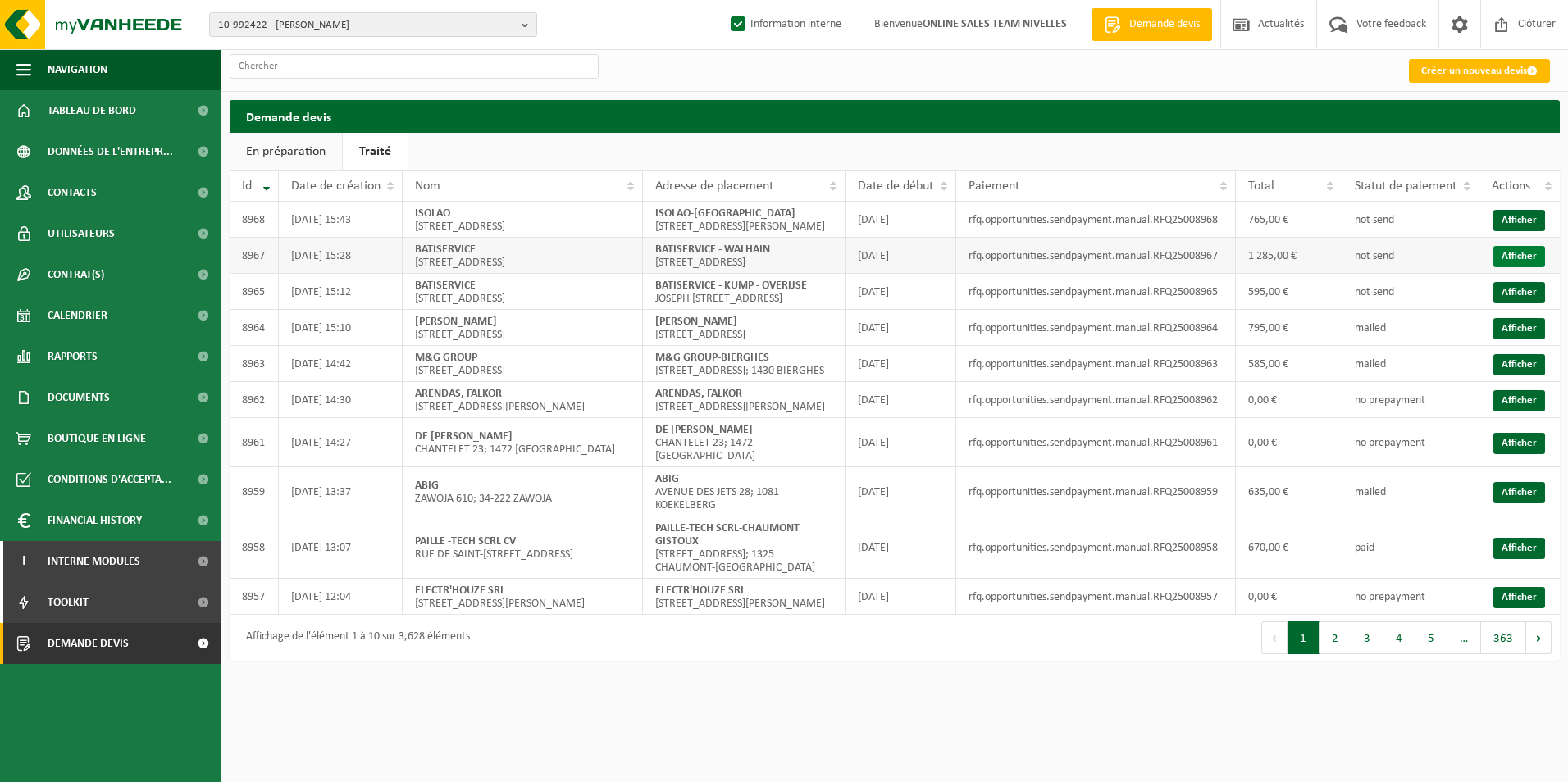
click at [1517, 267] on link "Afficher" at bounding box center [1519, 257] width 52 height 21
